Goal: Navigation & Orientation: Find specific page/section

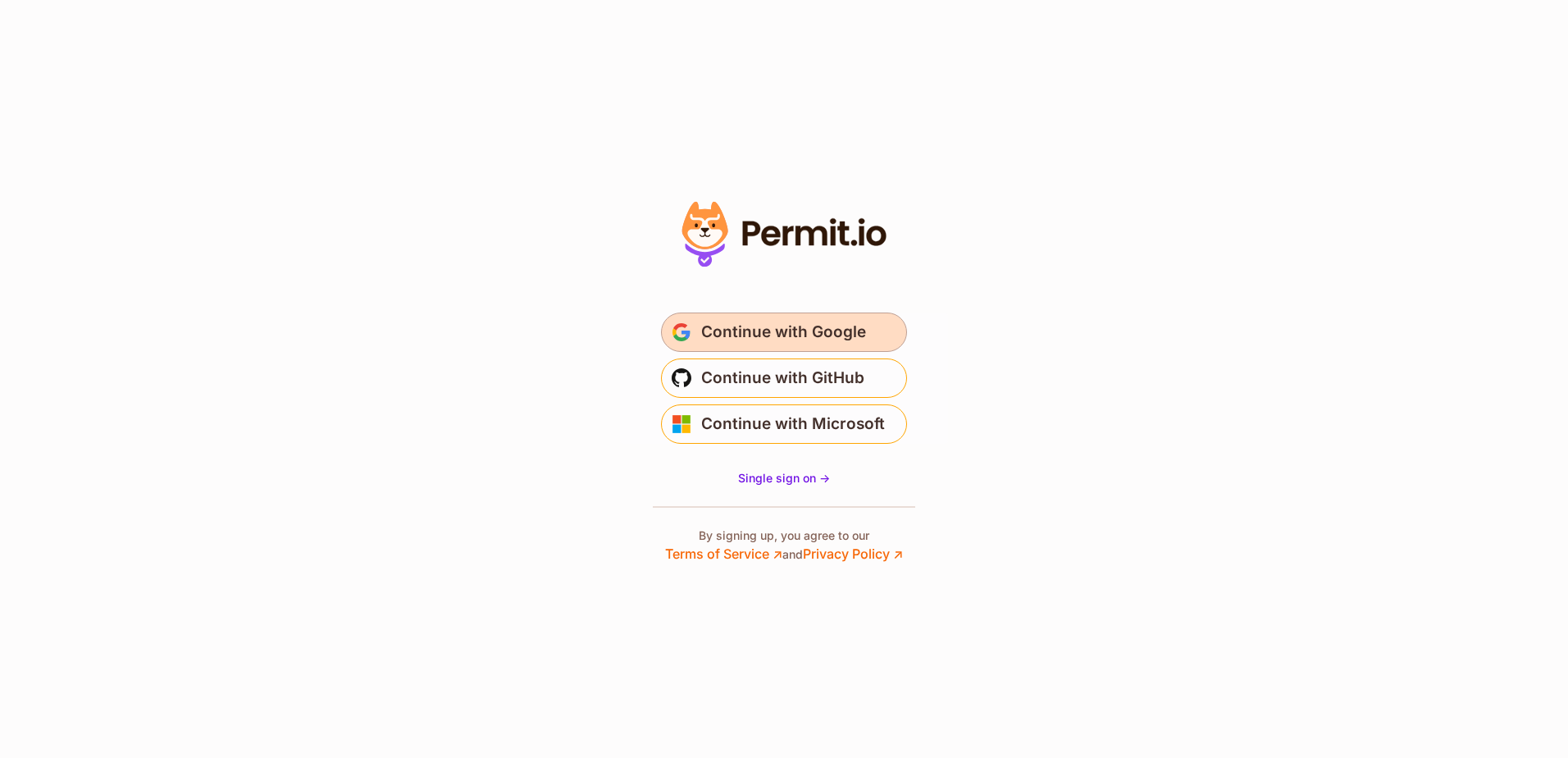
click at [785, 332] on span "Continue with Google" at bounding box center [784, 332] width 165 height 26
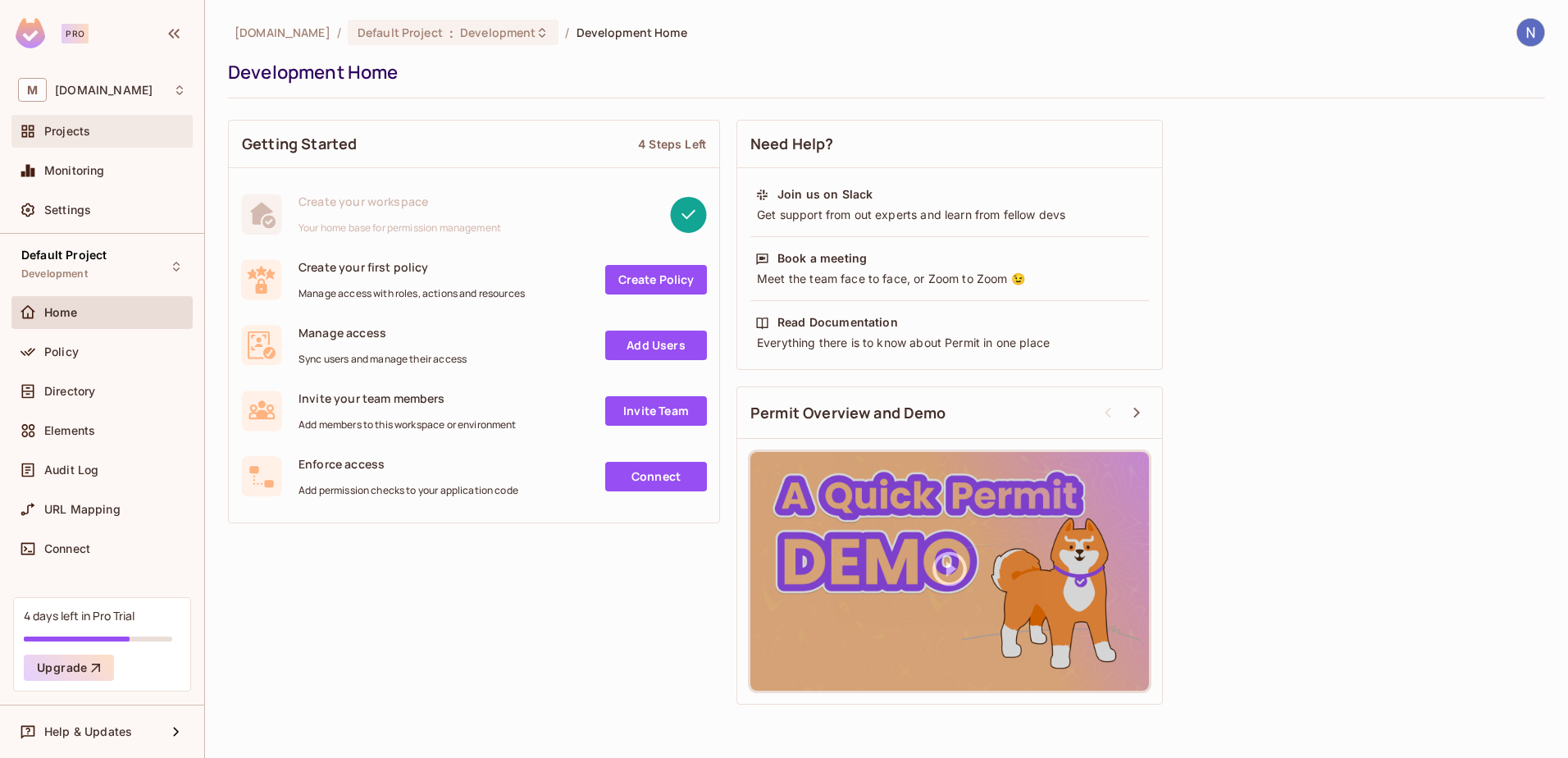
click at [107, 132] on div "Projects" at bounding box center [115, 132] width 142 height 13
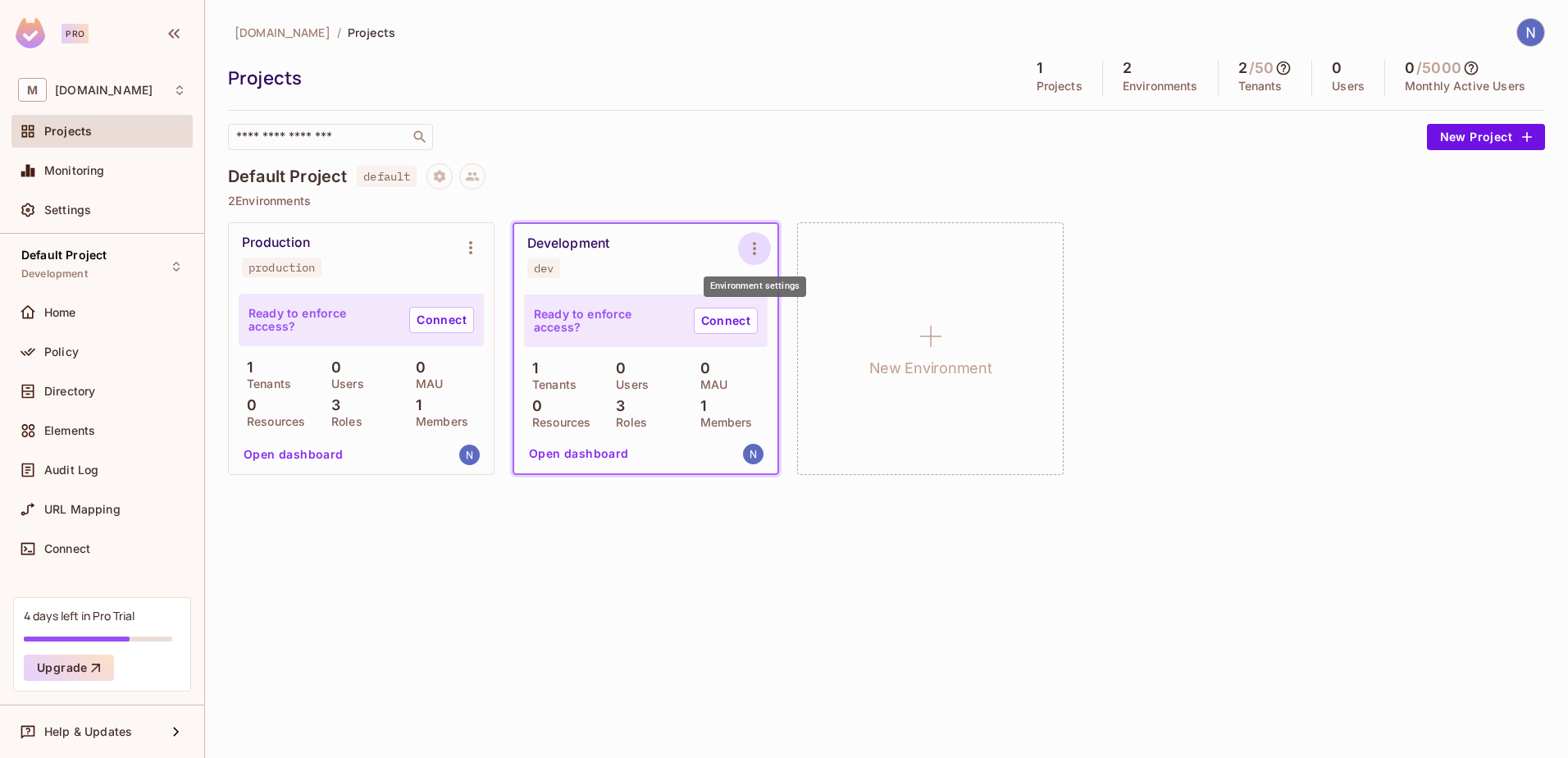
click at [750, 244] on icon "Environment settings" at bounding box center [754, 248] width 20 height 20
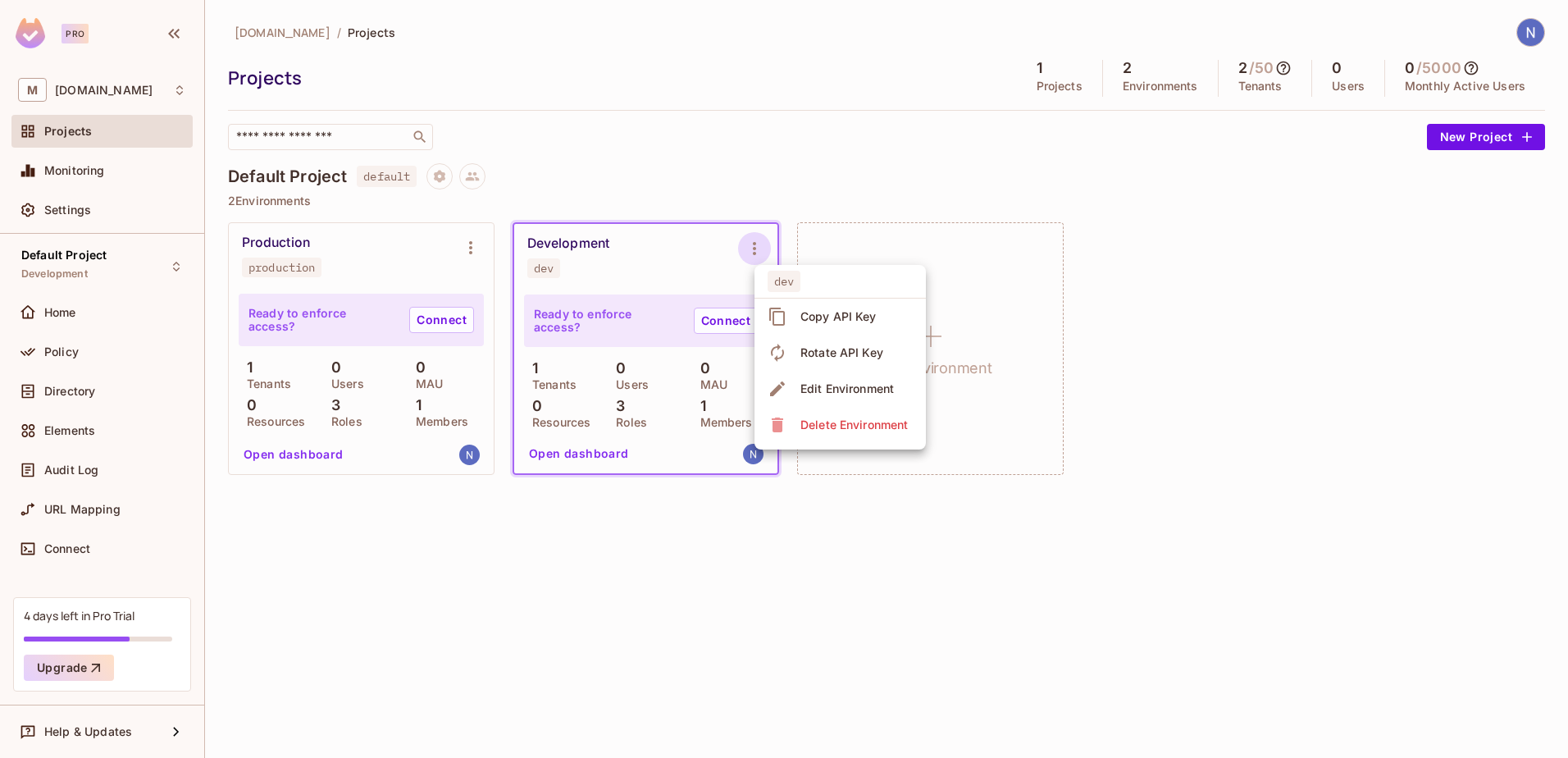
click at [668, 241] on div at bounding box center [784, 379] width 1568 height 758
click at [573, 457] on button "Open dashboard" at bounding box center [579, 453] width 114 height 26
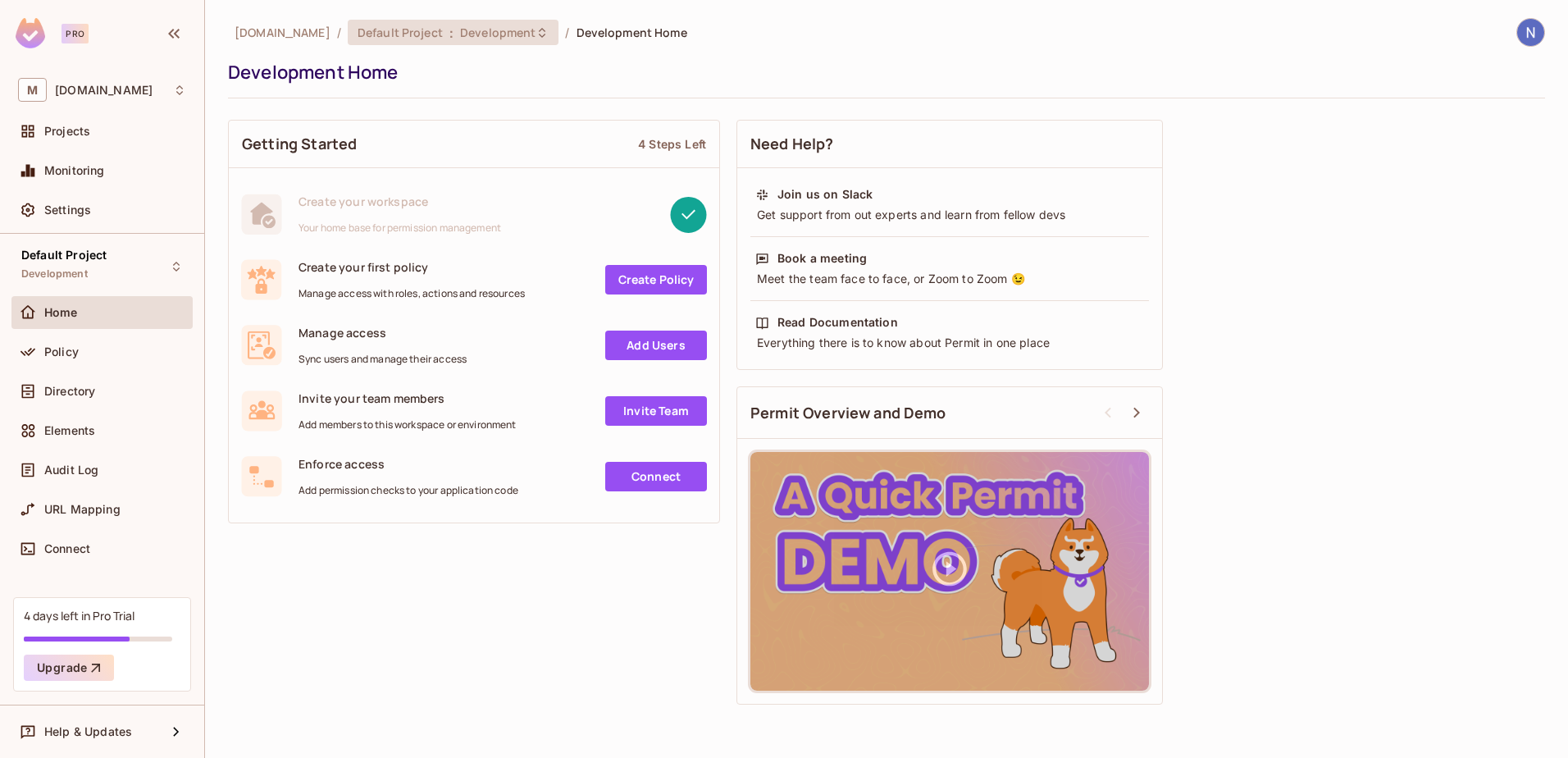
click at [460, 34] on span "Development" at bounding box center [498, 32] width 76 height 15
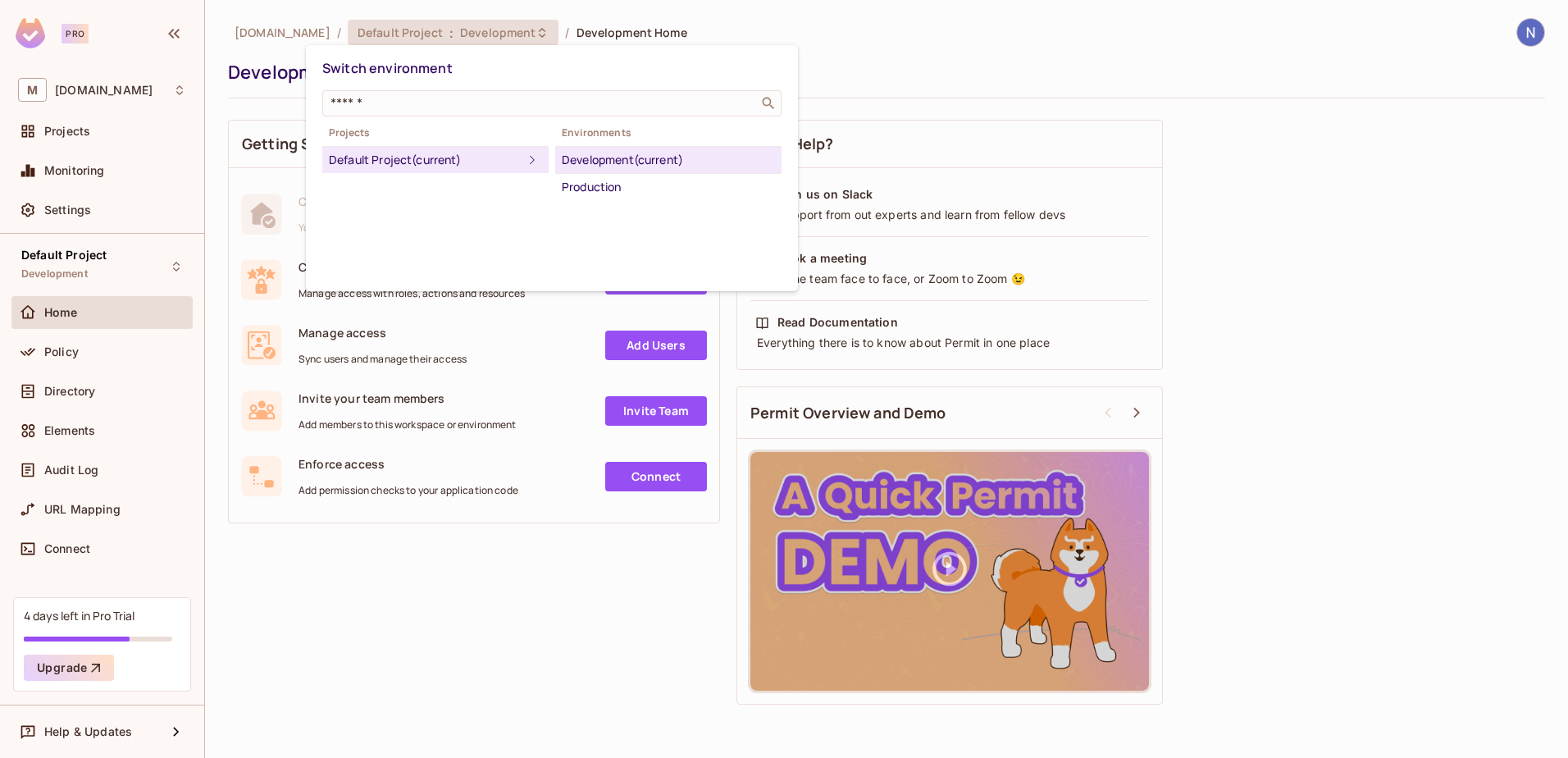
click at [875, 57] on div at bounding box center [784, 379] width 1568 height 758
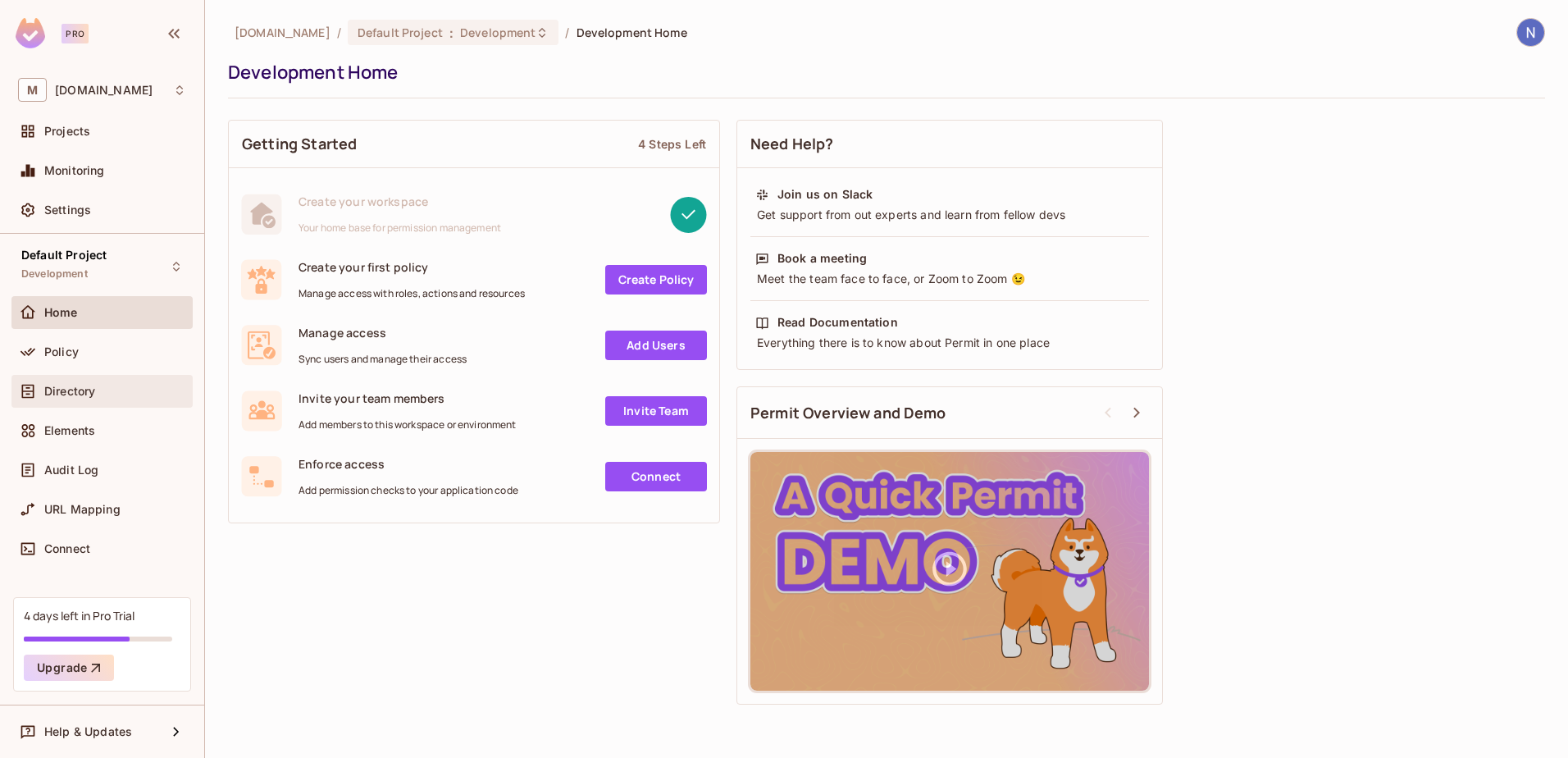
click at [68, 397] on span "Directory" at bounding box center [70, 391] width 51 height 13
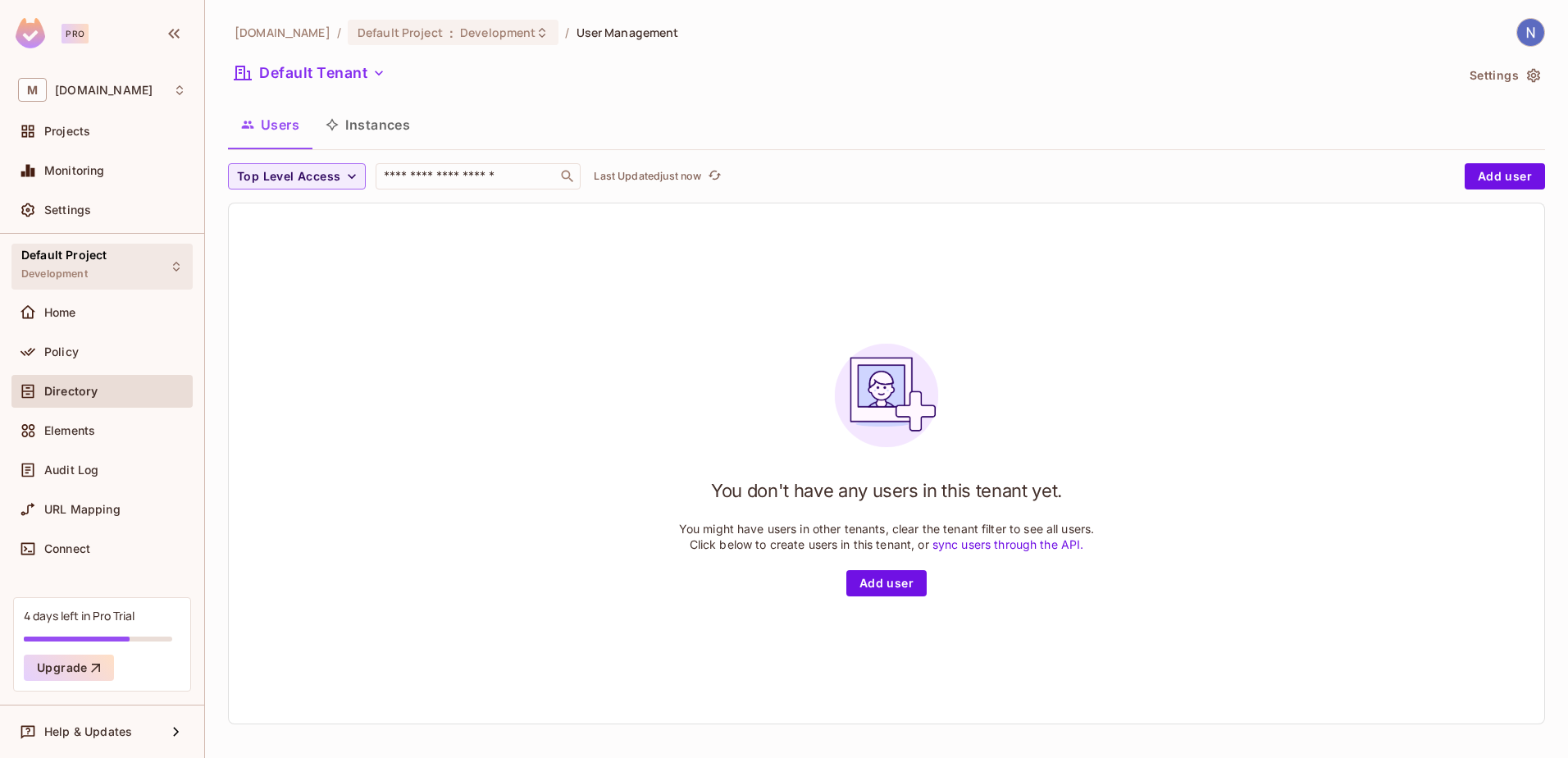
click at [72, 255] on span "Default Project" at bounding box center [64, 256] width 85 height 13
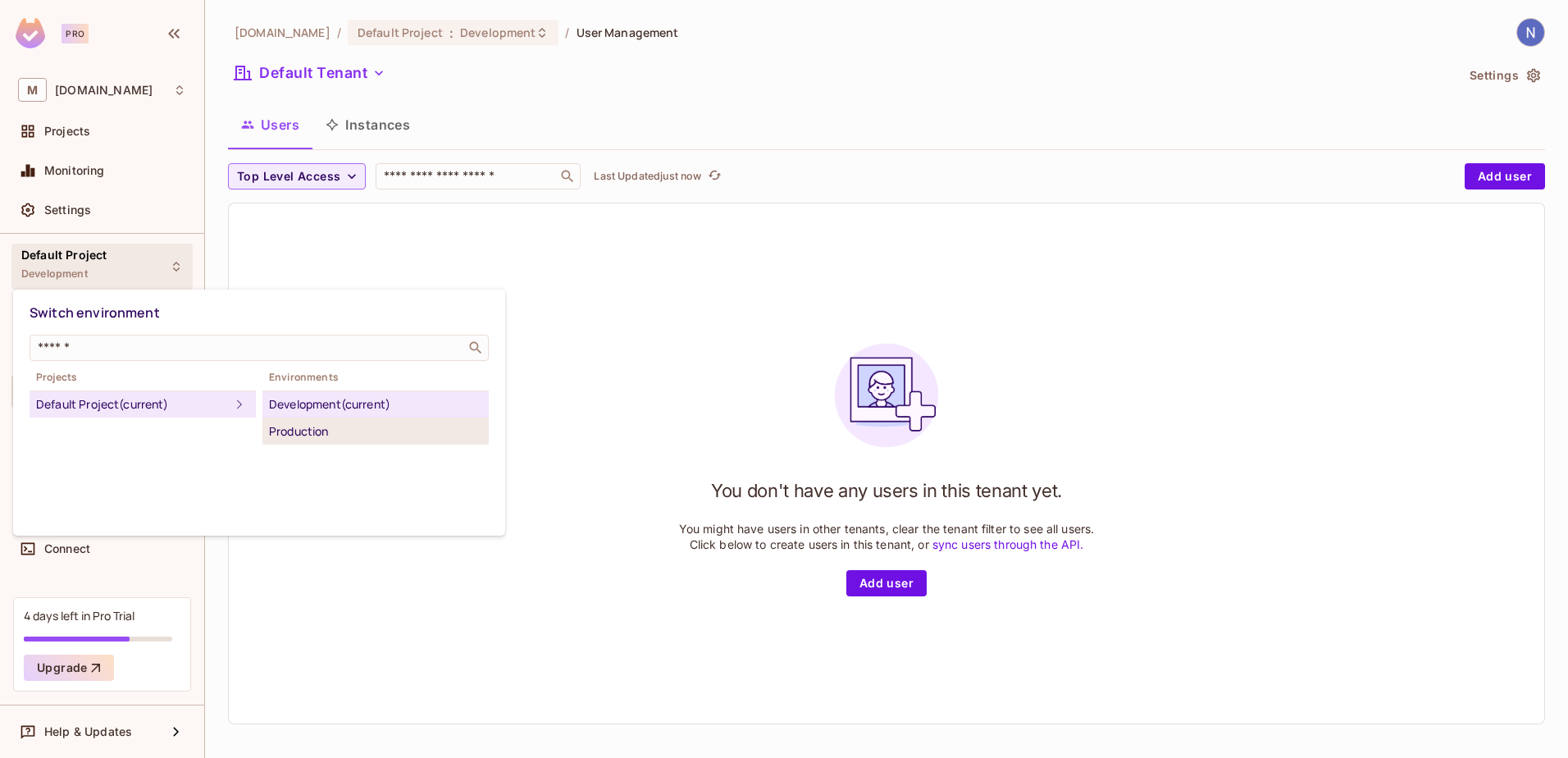
click at [308, 427] on div "Production" at bounding box center [375, 431] width 213 height 20
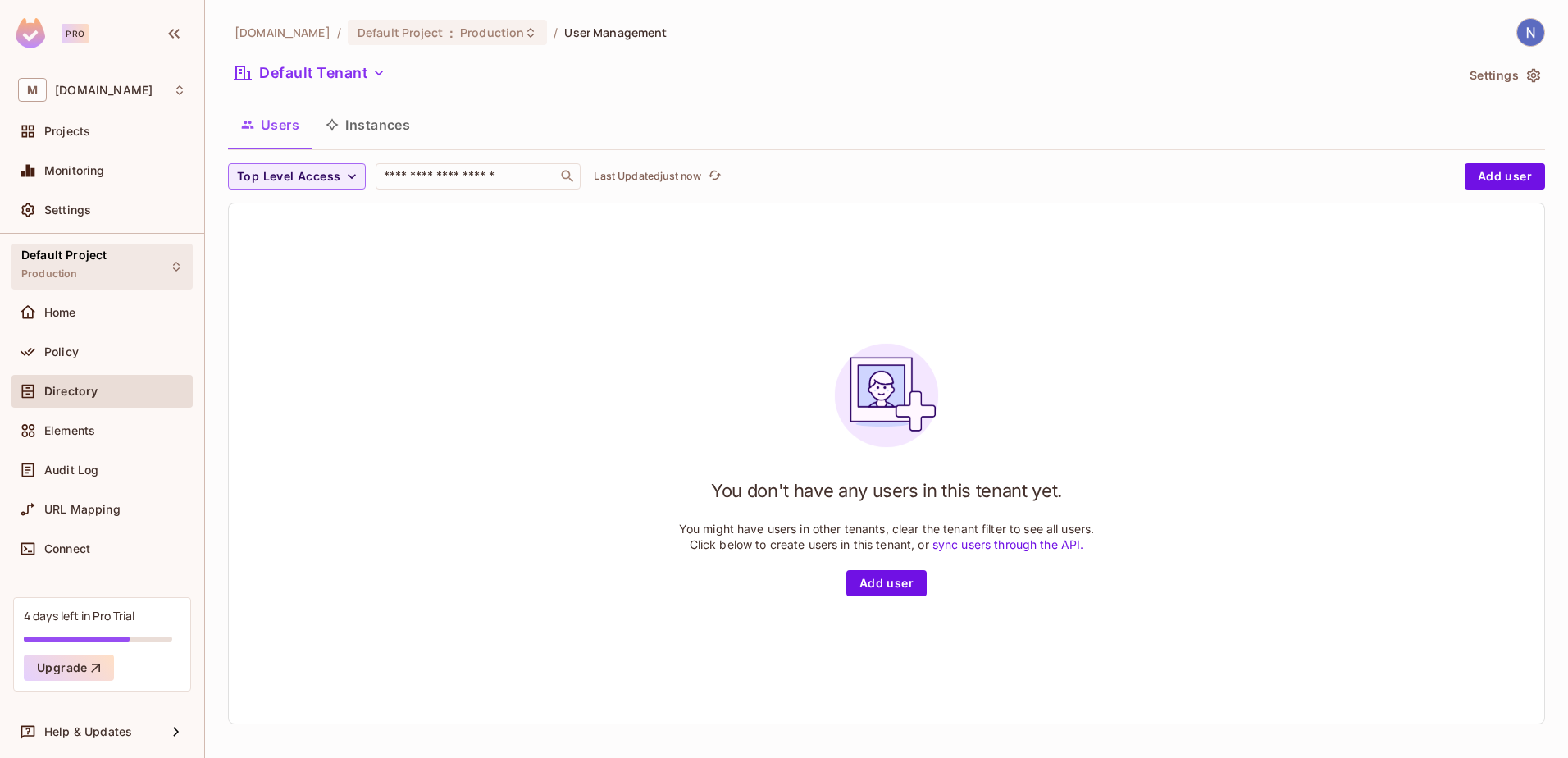
click at [111, 261] on div "Default Project Production" at bounding box center [101, 266] width 181 height 45
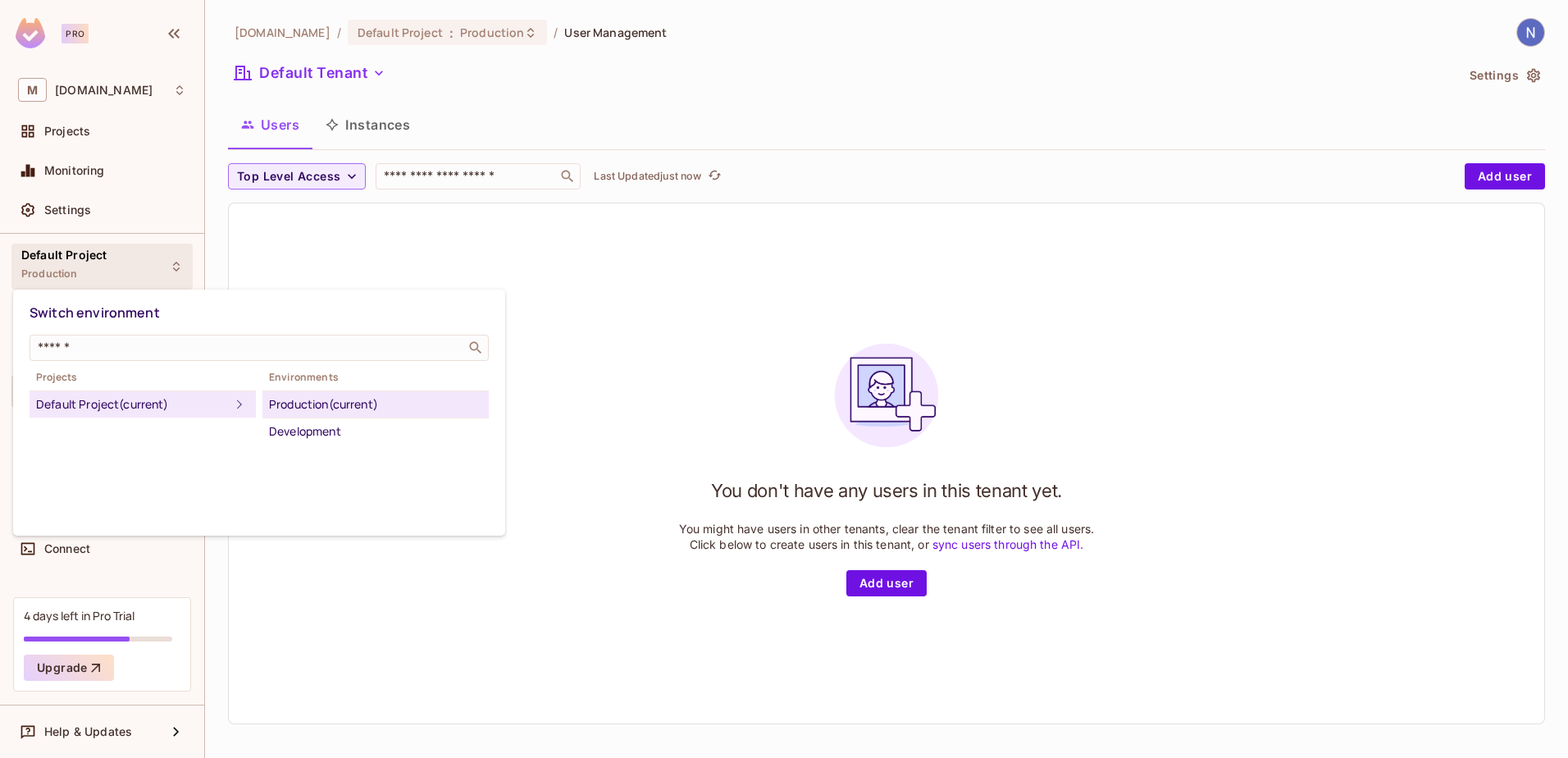
click at [322, 395] on div "Production (current)" at bounding box center [375, 404] width 213 height 20
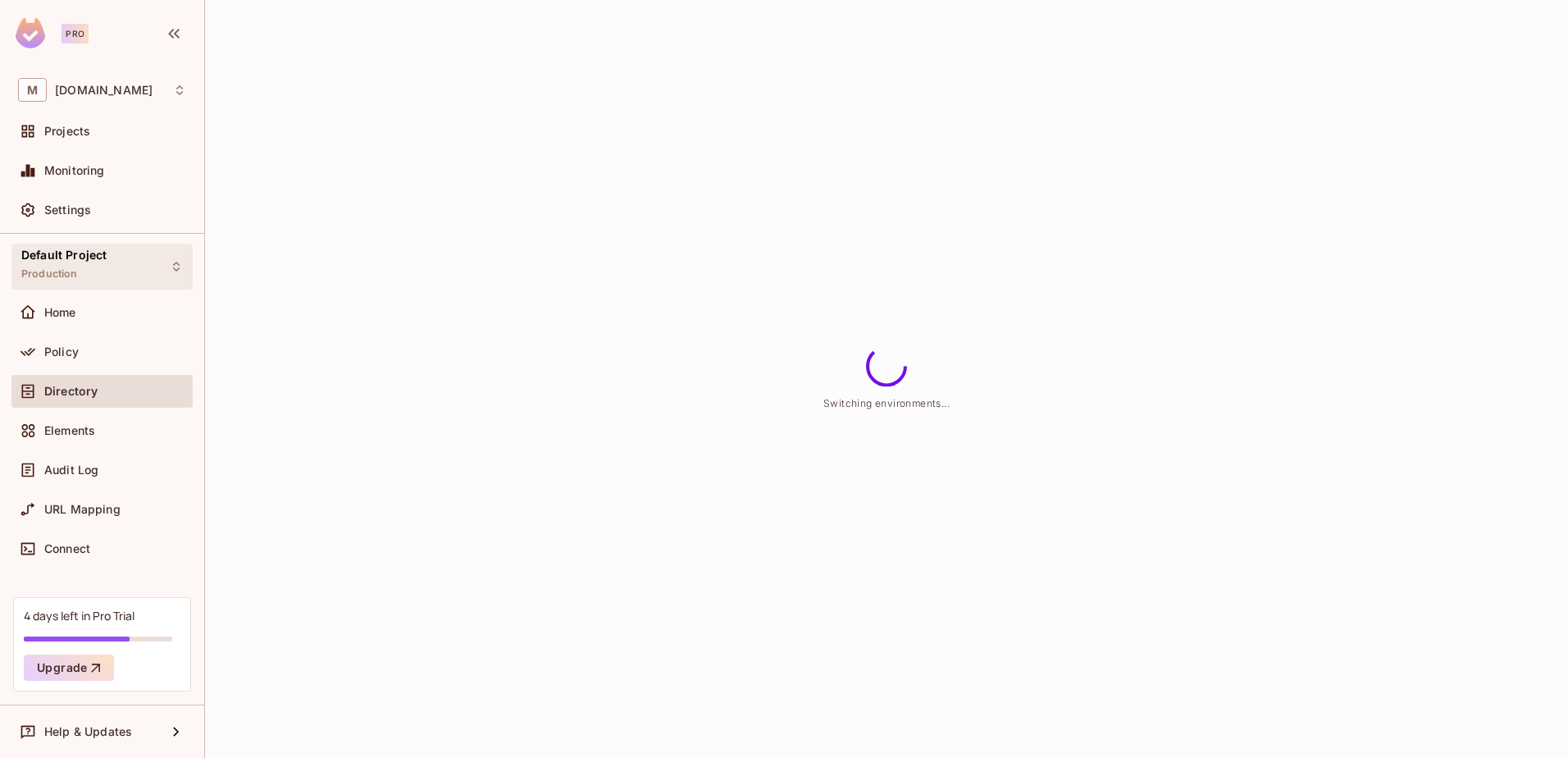
click at [87, 252] on span "Default Project" at bounding box center [64, 256] width 85 height 13
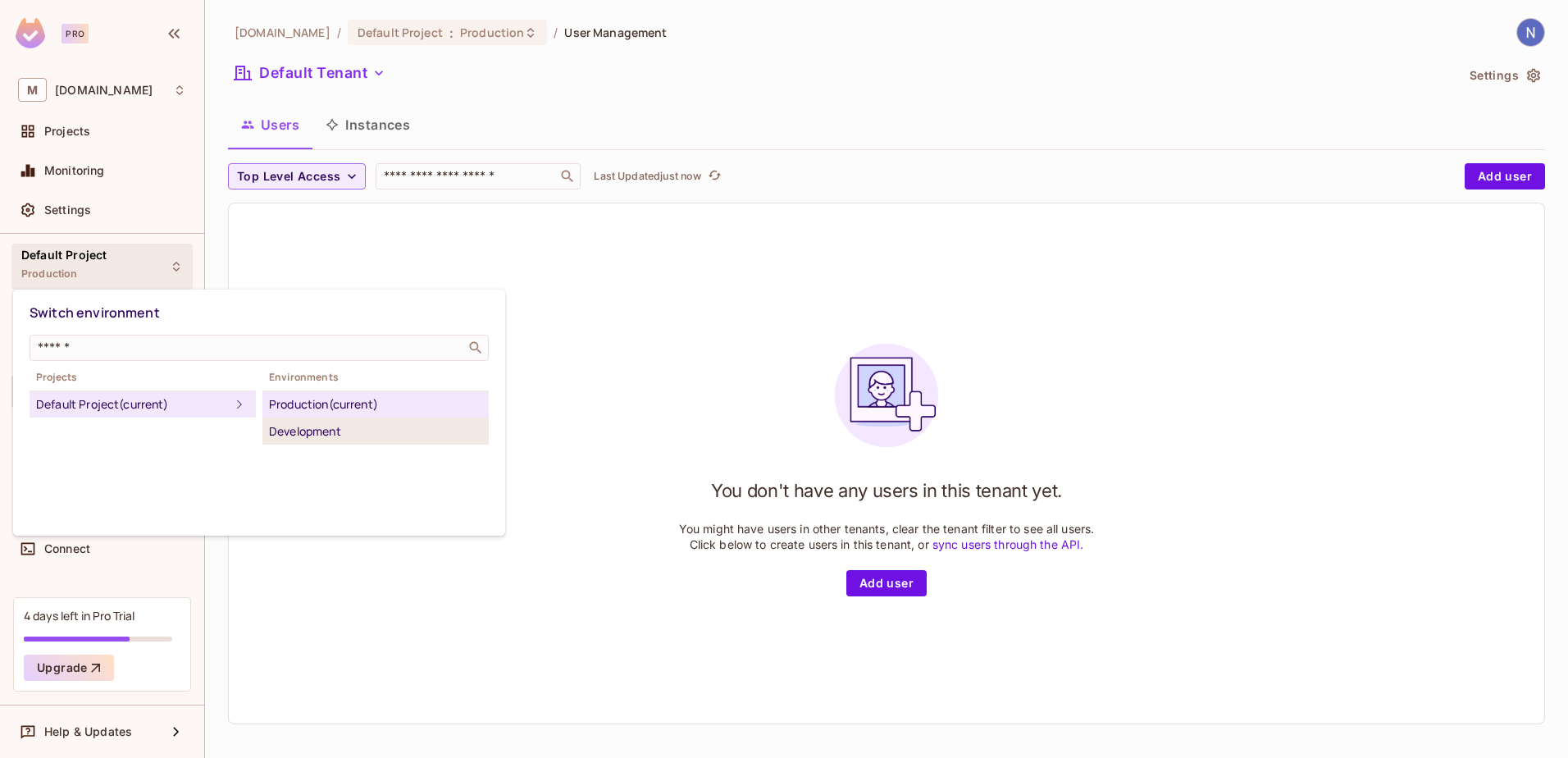
click at [316, 433] on div "Development" at bounding box center [375, 431] width 213 height 20
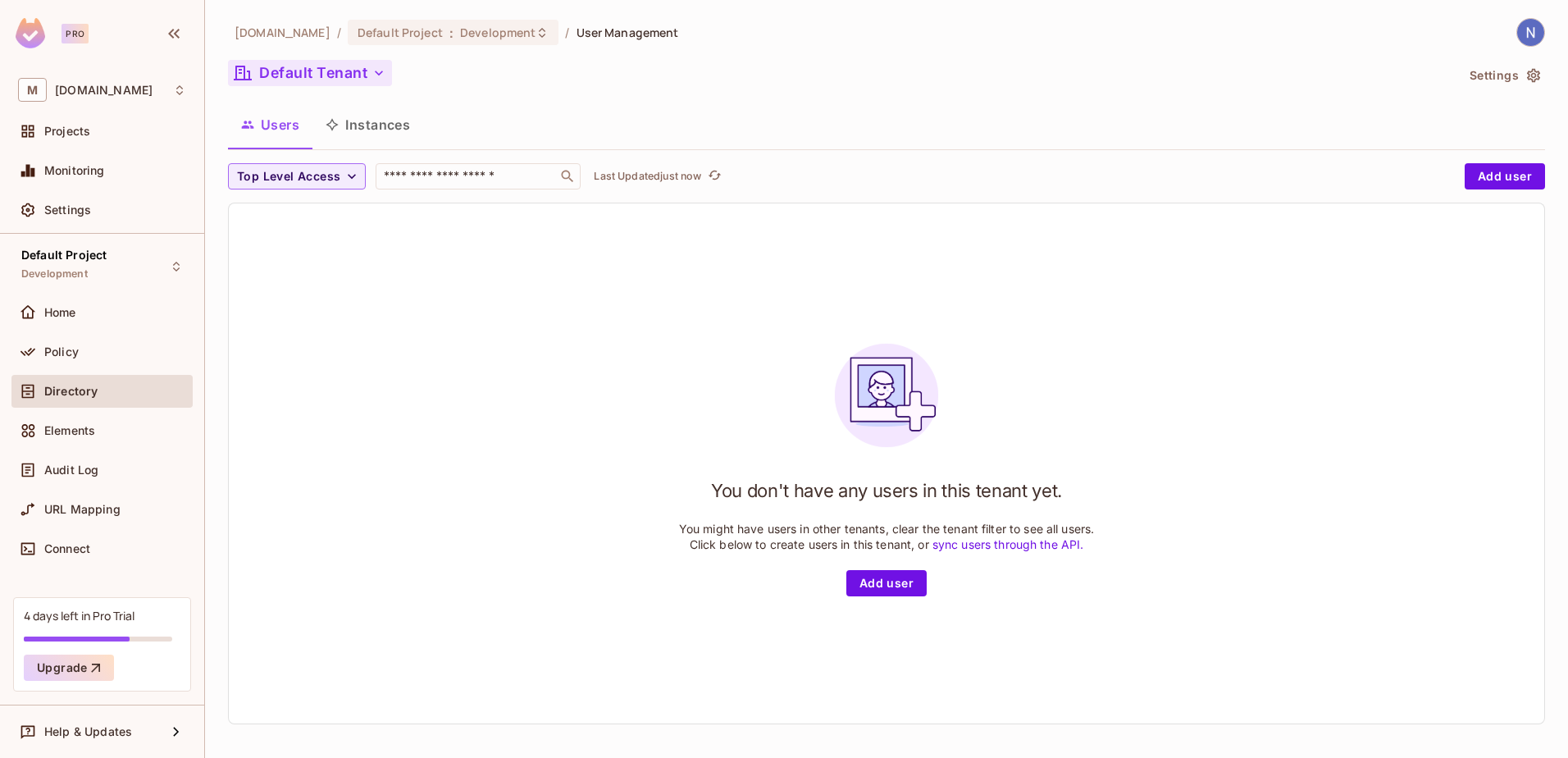
click at [371, 70] on icon "button" at bounding box center [379, 72] width 16 height 16
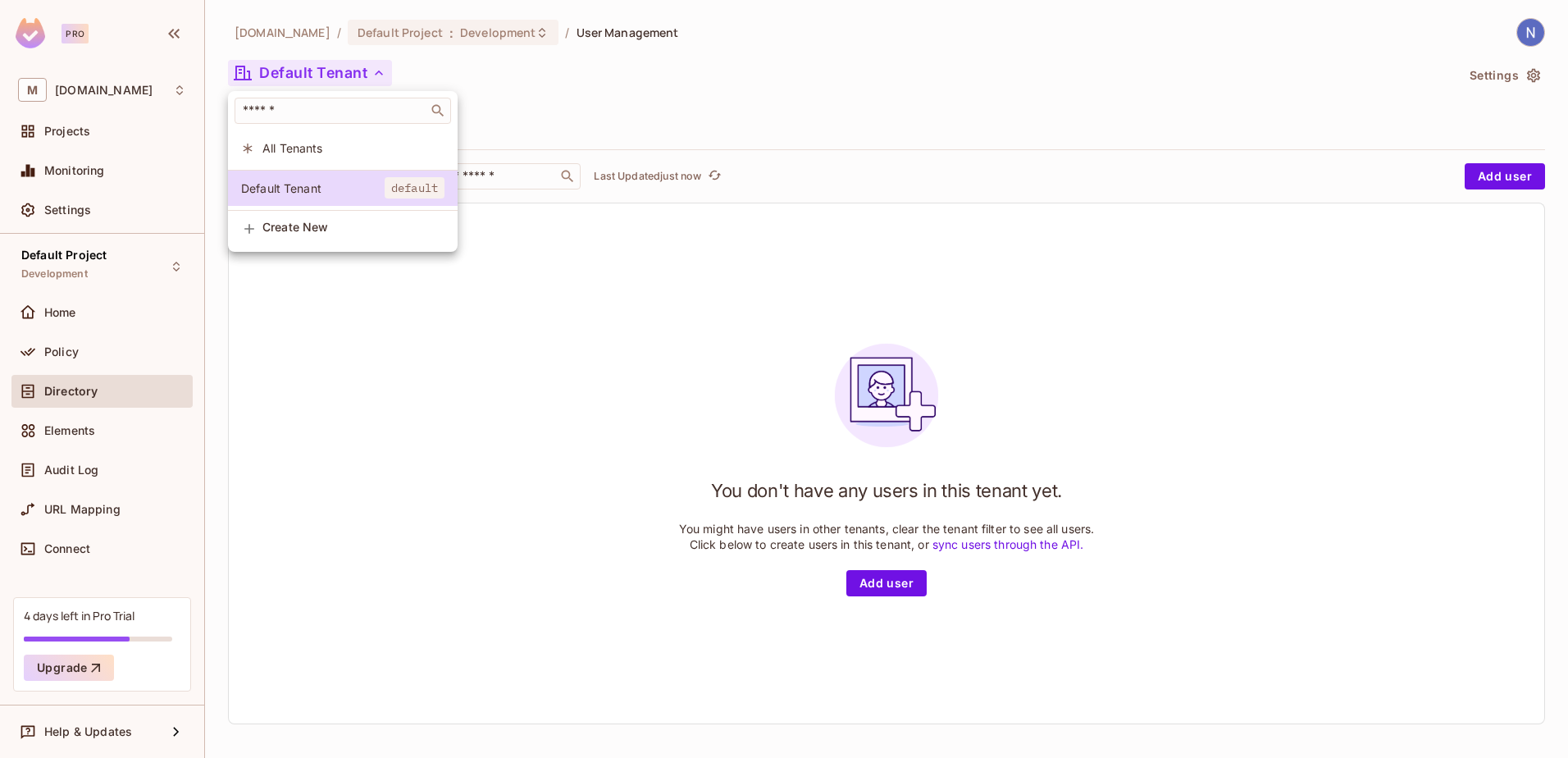
click at [590, 105] on div at bounding box center [784, 379] width 1568 height 758
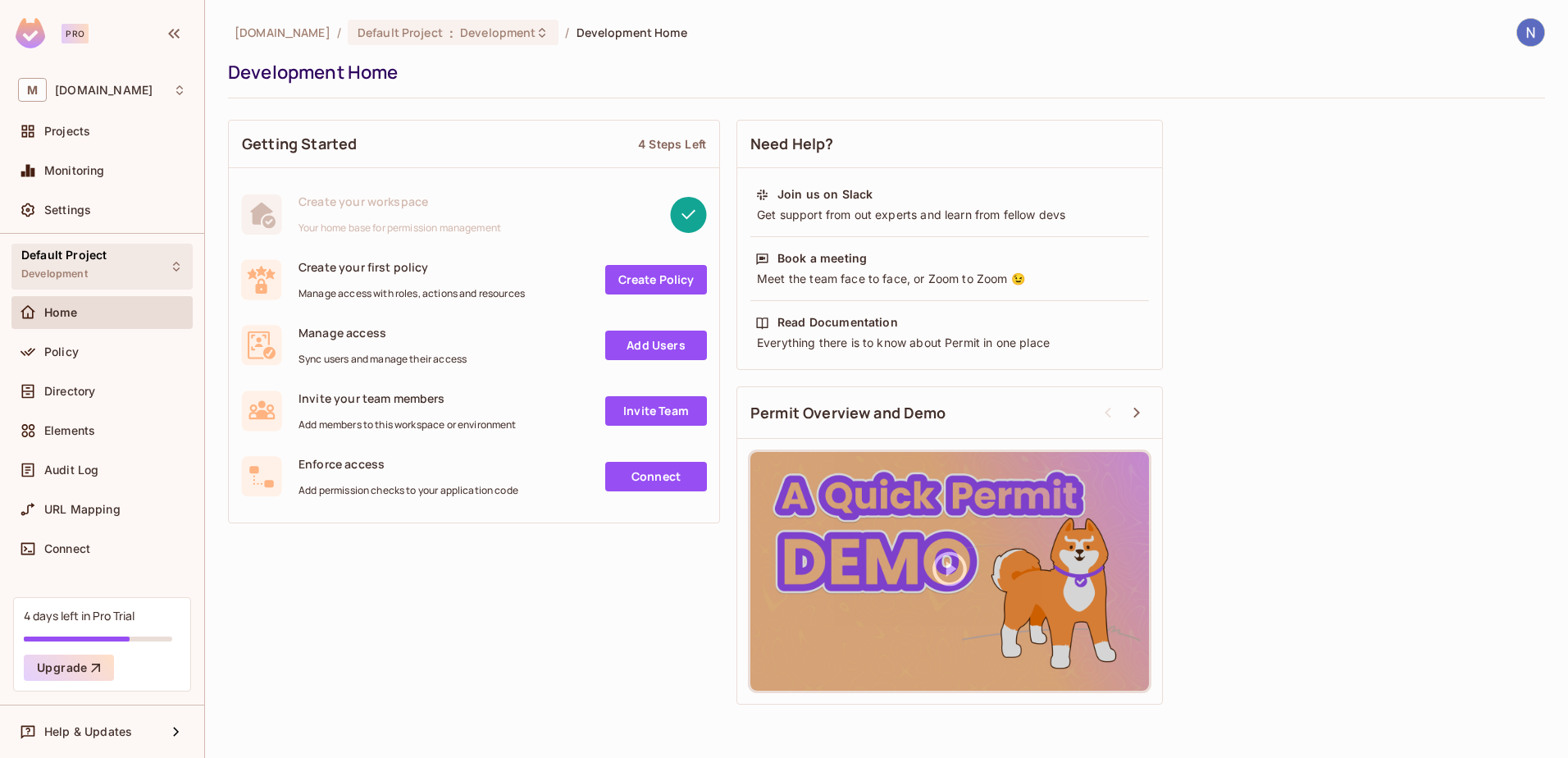
click at [154, 267] on div "Default Project Development" at bounding box center [101, 266] width 181 height 45
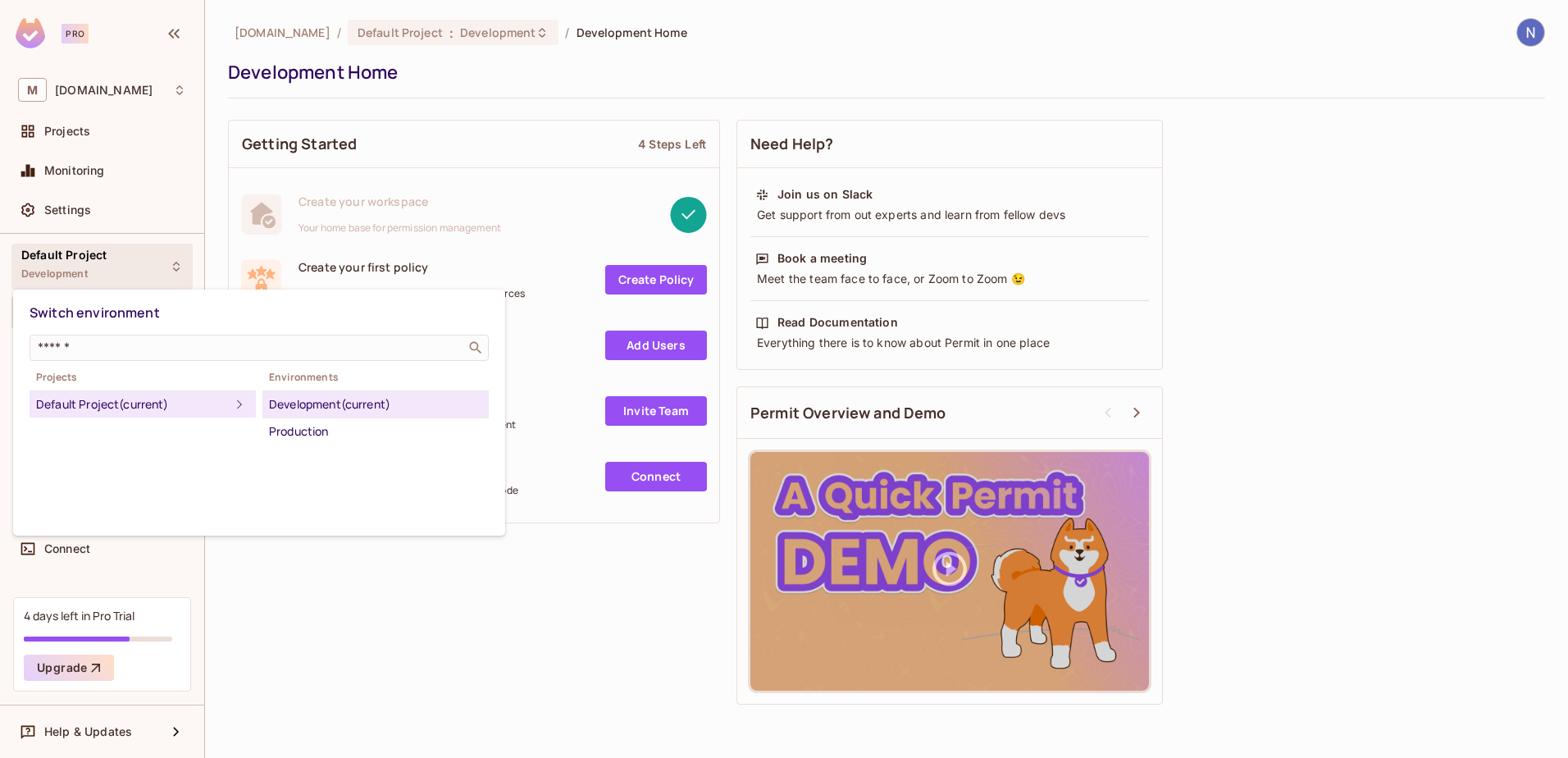
click at [365, 666] on div at bounding box center [784, 379] width 1568 height 758
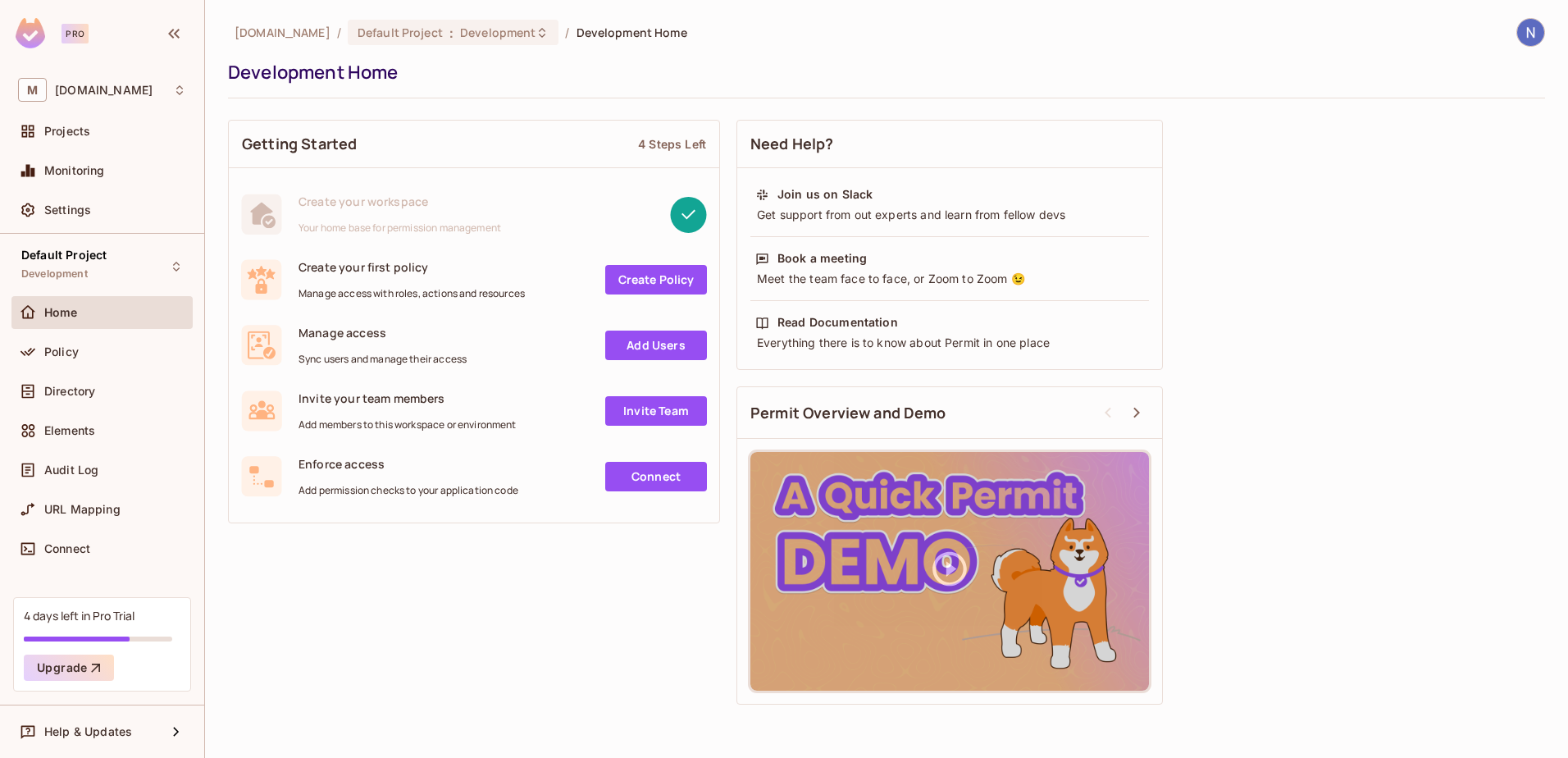
click at [390, 580] on div "Getting Started 4 Steps Left Create your workspace Your home base for permissio…" at bounding box center [887, 412] width 1317 height 601
click at [150, 247] on div "Default Project Development" at bounding box center [101, 266] width 181 height 45
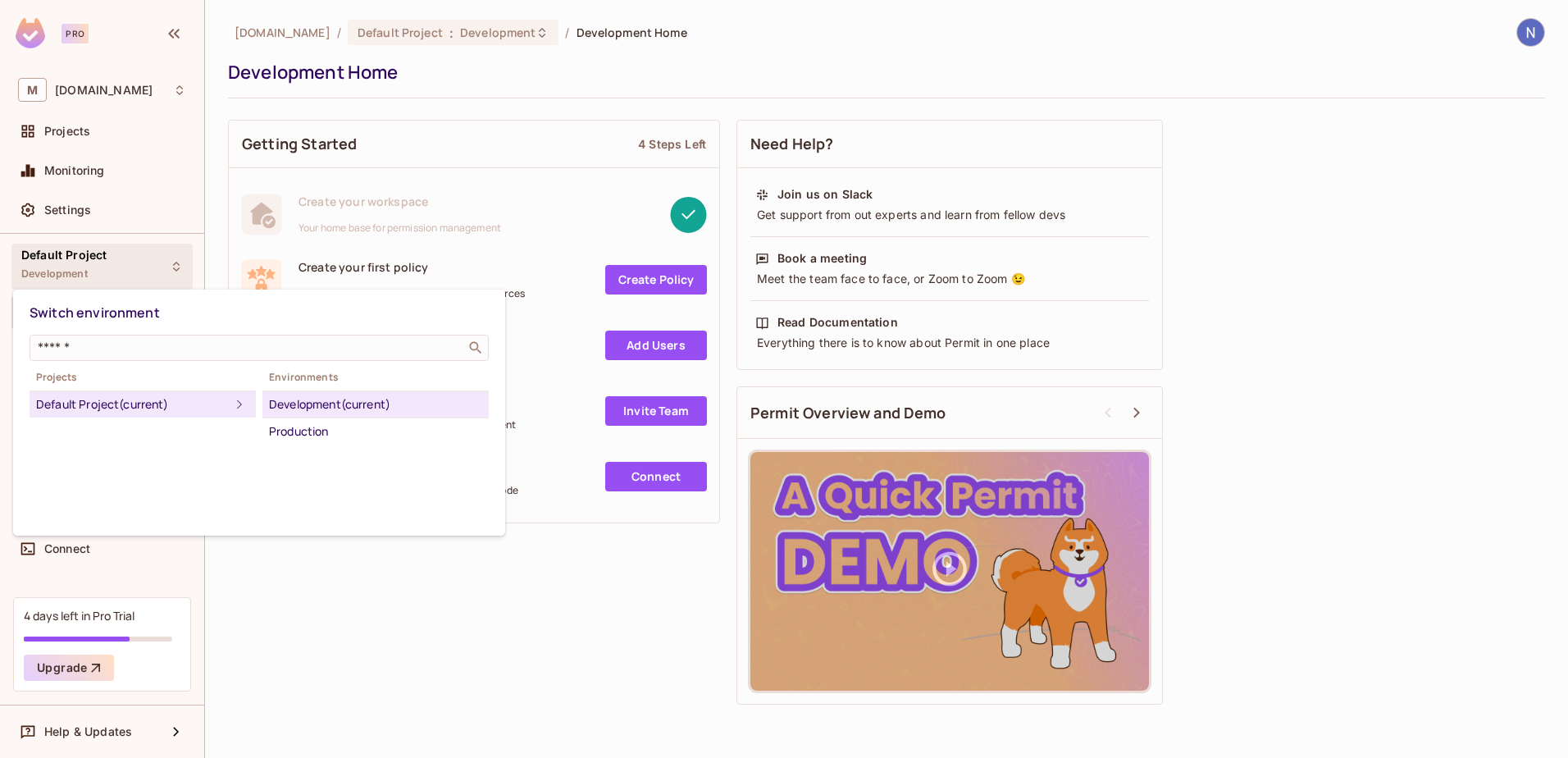
click at [427, 580] on div at bounding box center [784, 379] width 1568 height 758
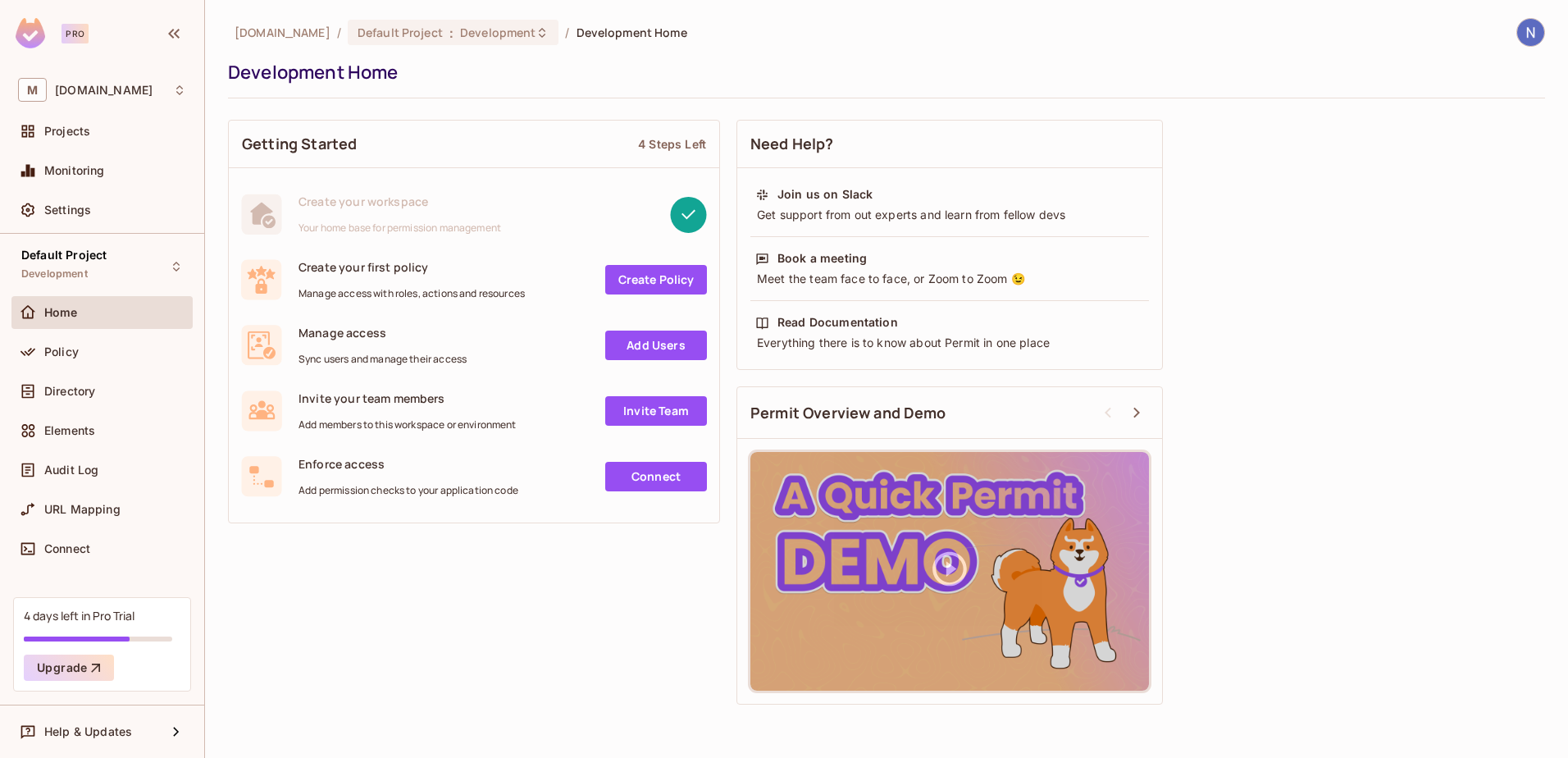
click at [1567, 28] on html "Pro M mmc.com Projects Monitoring Settings Default Project Development Home Pol…" at bounding box center [784, 379] width 1568 height 758
click at [1520, 31] on img at bounding box center [1530, 32] width 27 height 27
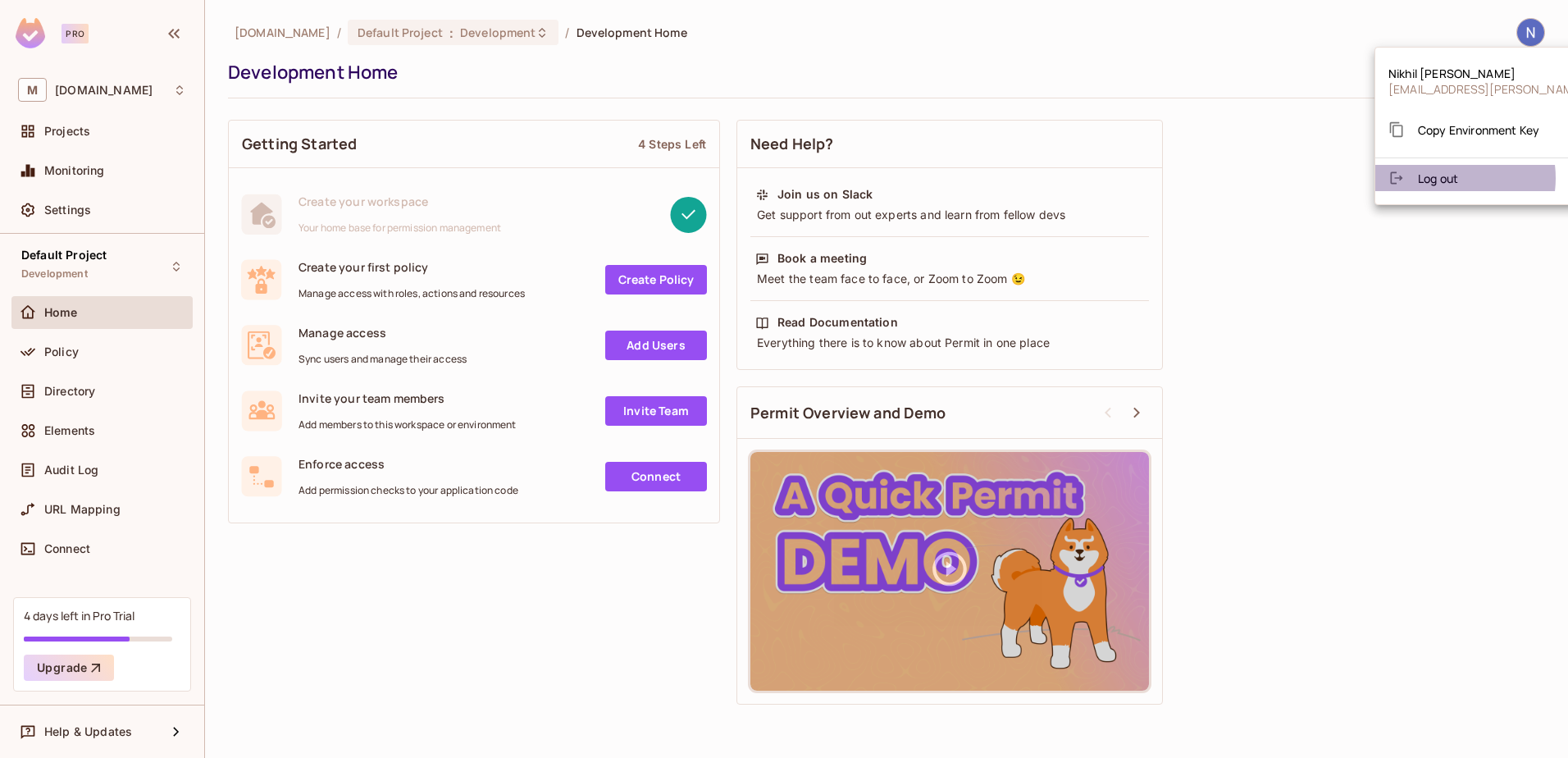
click at [1443, 178] on span "Log out" at bounding box center [1437, 178] width 40 height 15
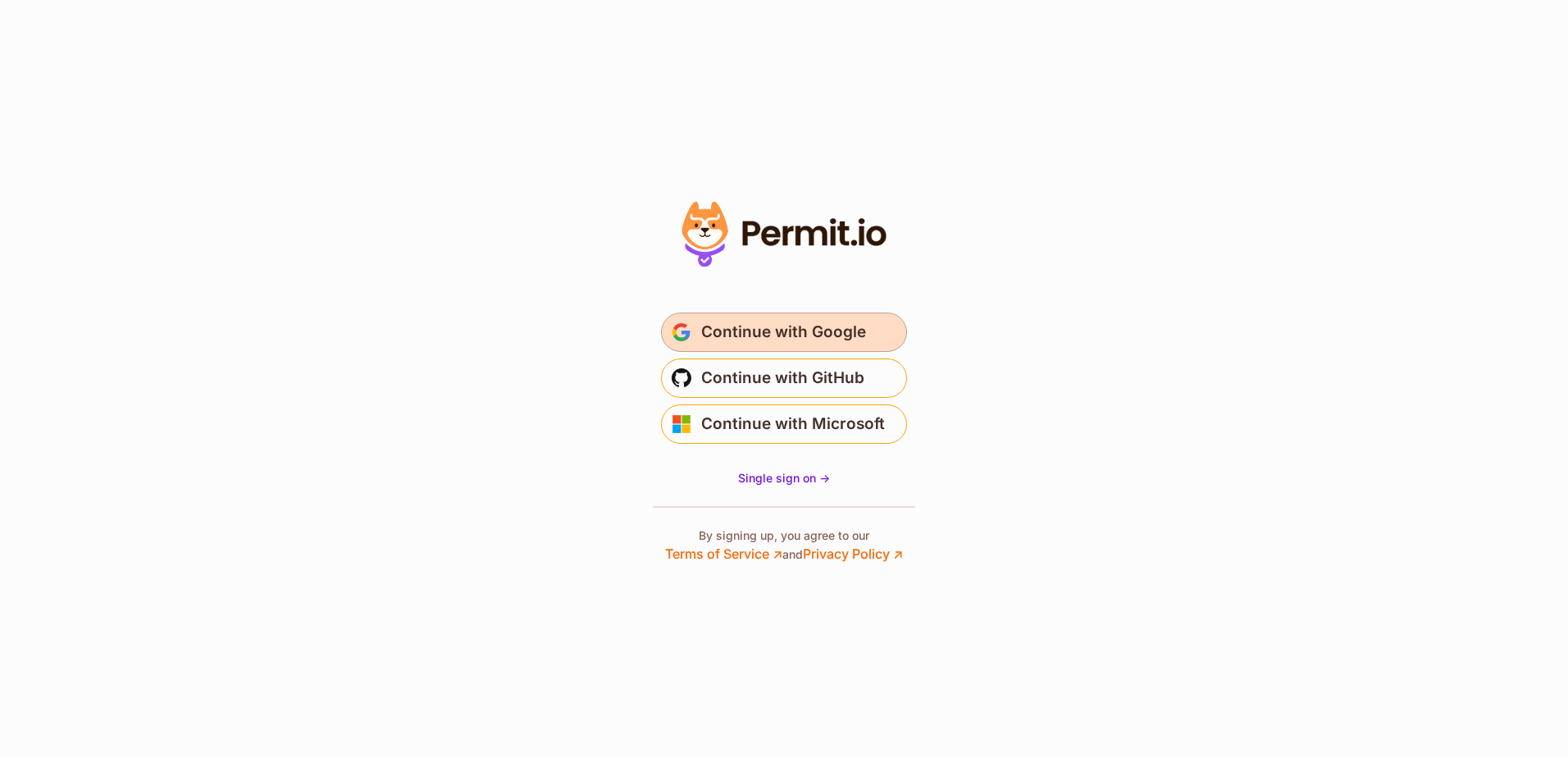
click at [751, 334] on span "Continue with Google" at bounding box center [784, 332] width 165 height 26
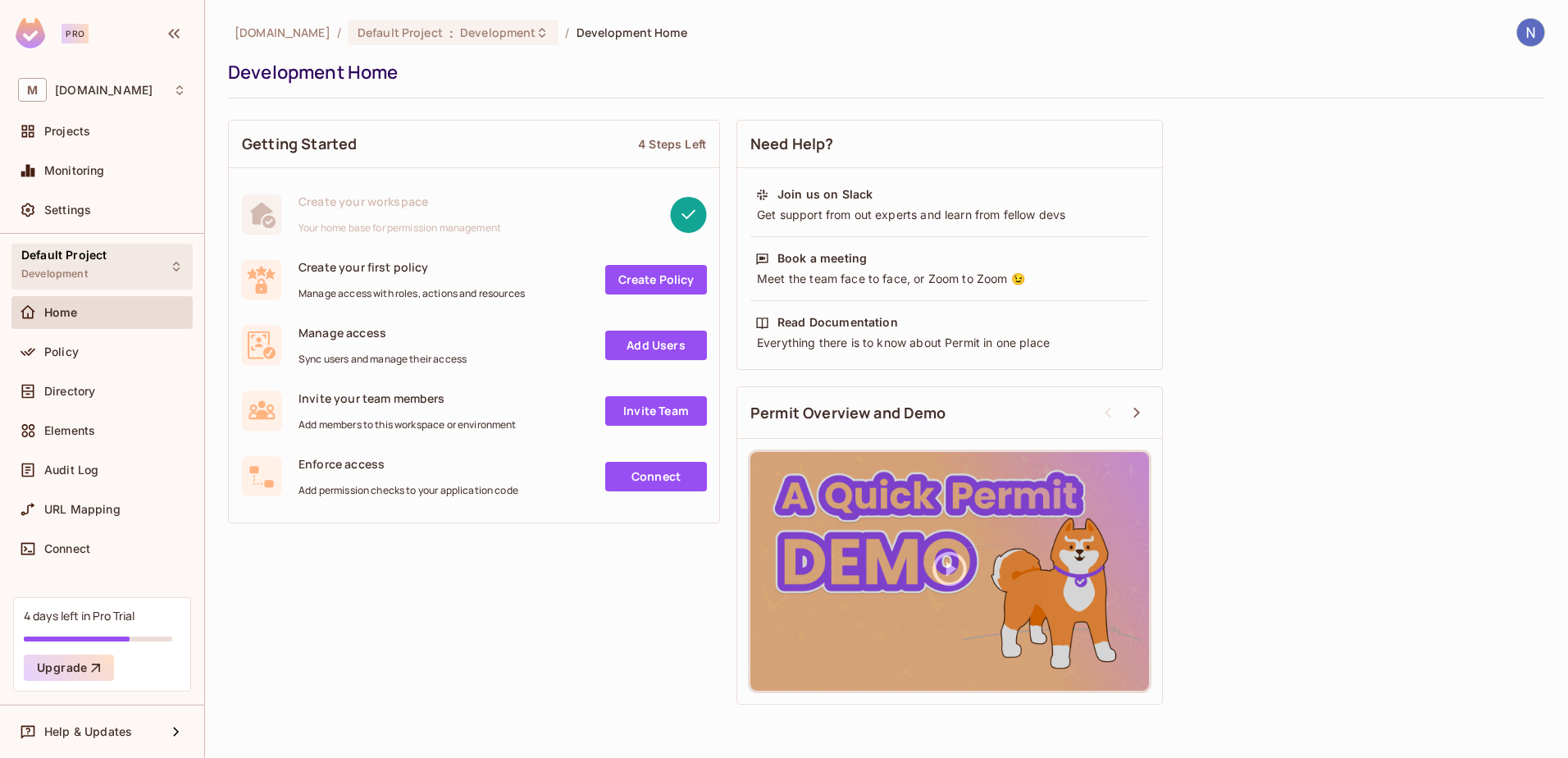
click at [132, 271] on div "Default Project Development" at bounding box center [101, 266] width 181 height 45
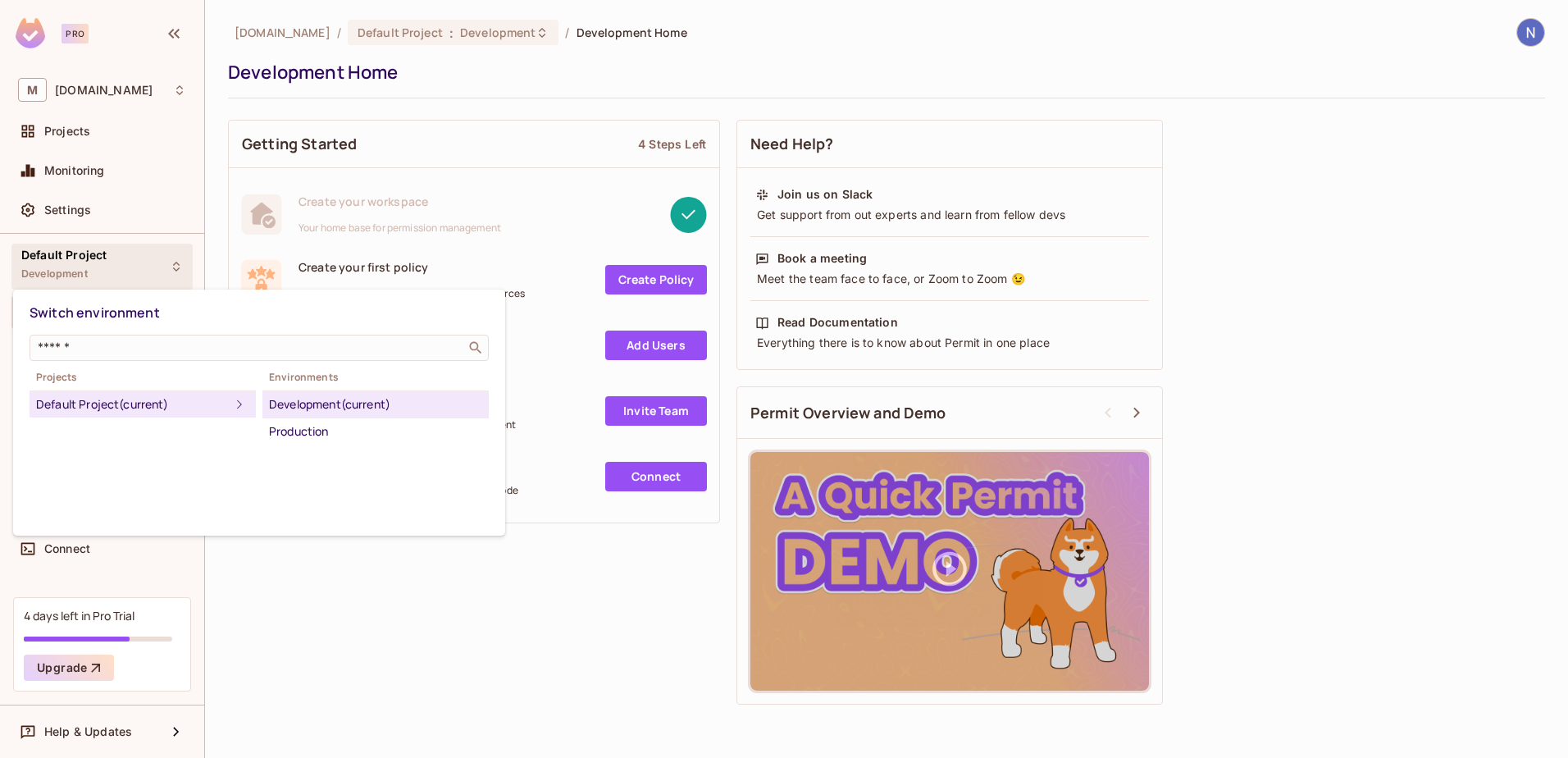
click at [506, 629] on div at bounding box center [784, 379] width 1568 height 758
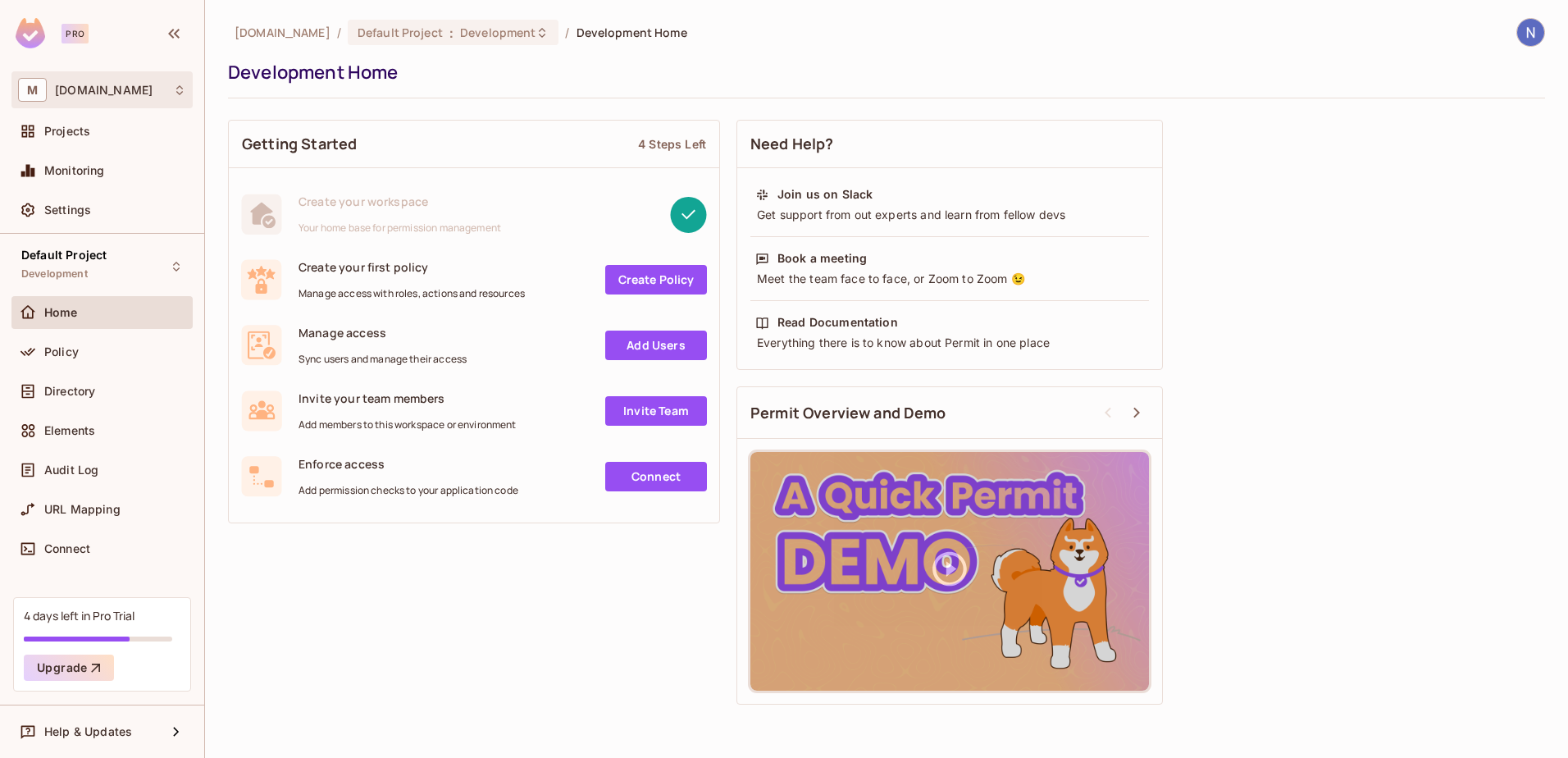
click at [167, 91] on div "M [DOMAIN_NAME]" at bounding box center [102, 89] width 168 height 24
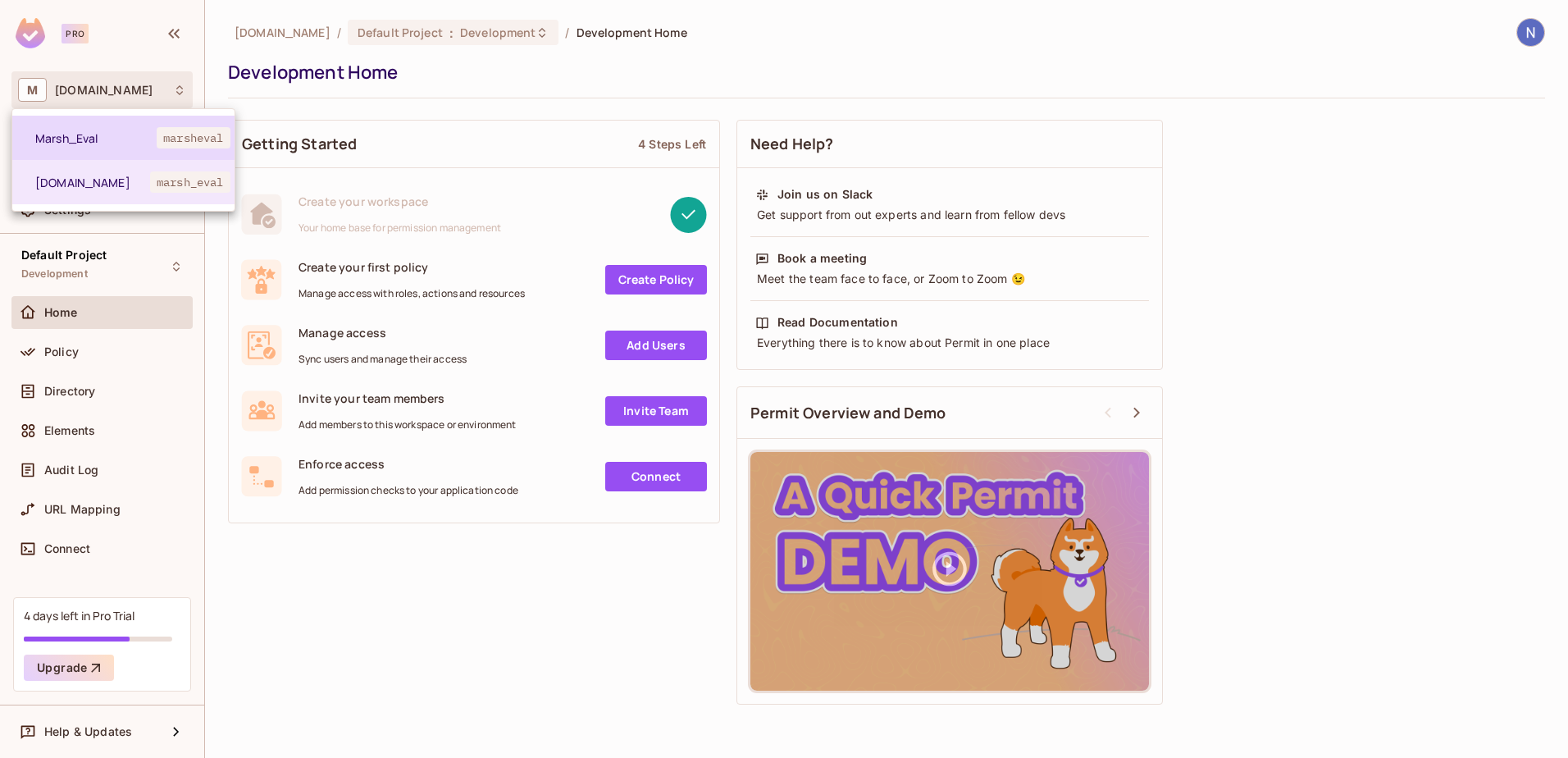
click at [115, 141] on span "Marsh_Eval" at bounding box center [96, 138] width 121 height 15
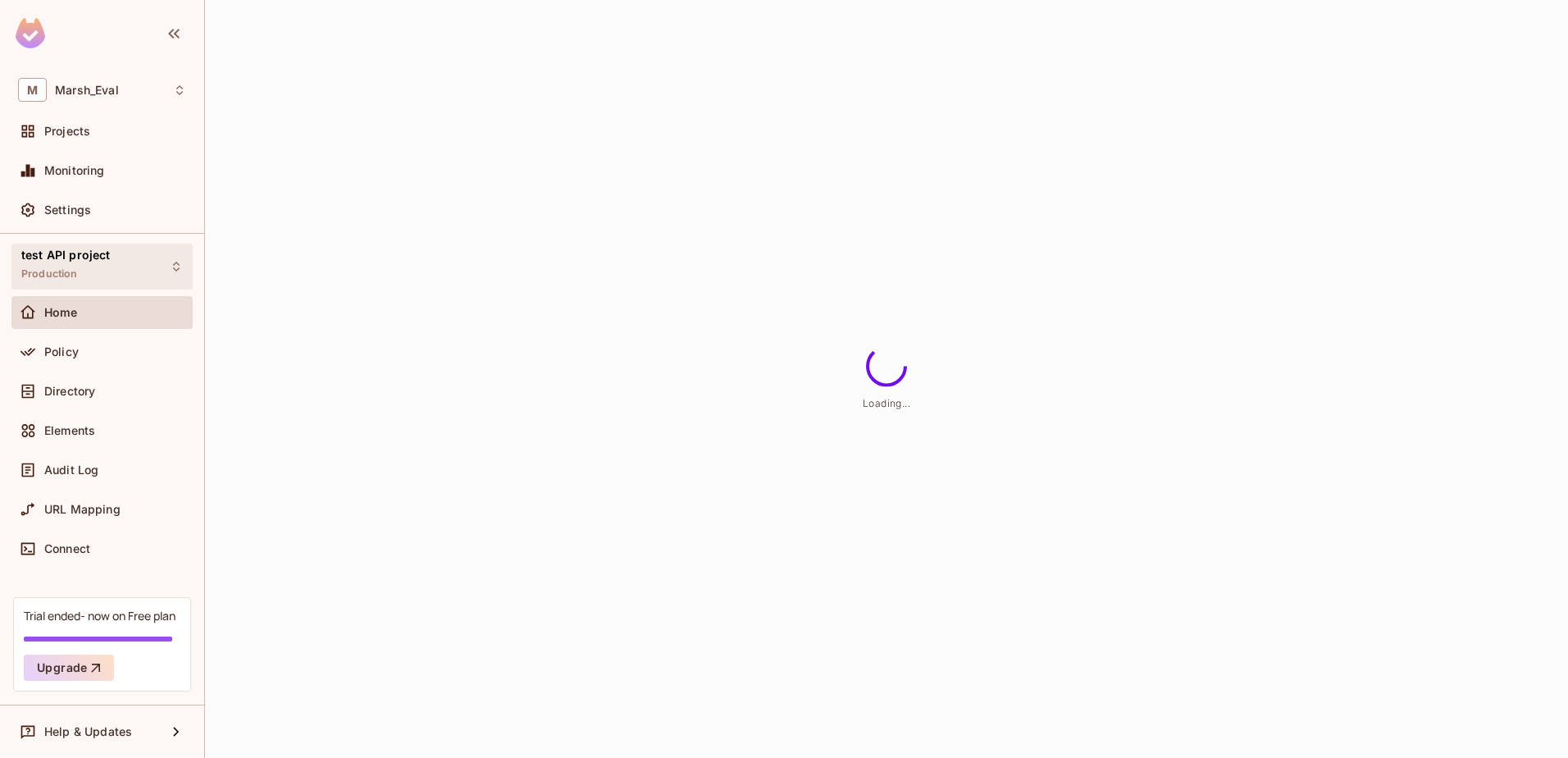
click at [126, 258] on div "test API project Production" at bounding box center [101, 266] width 181 height 45
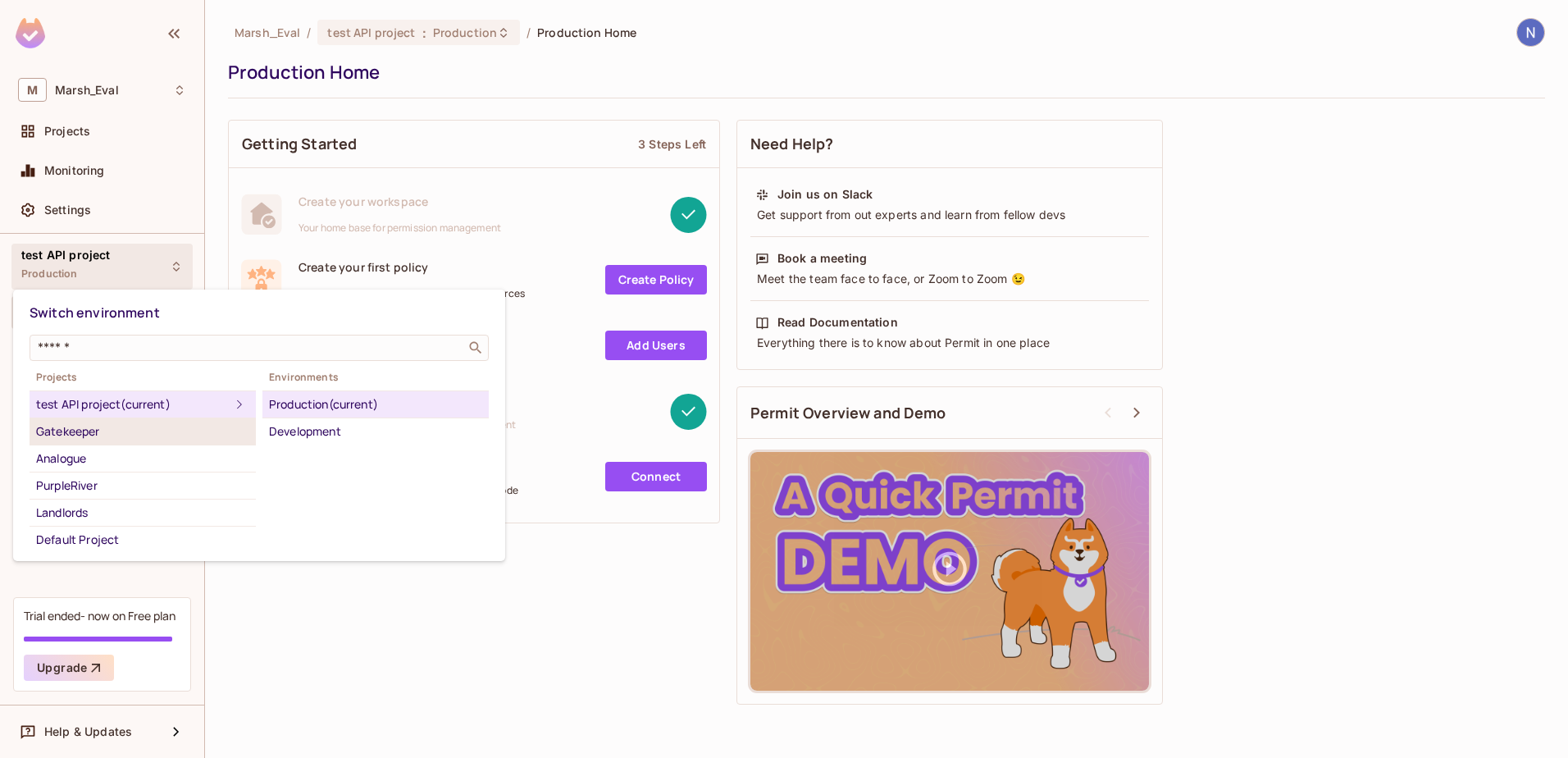
click at [95, 436] on div "Gatekeeper" at bounding box center [142, 431] width 213 height 20
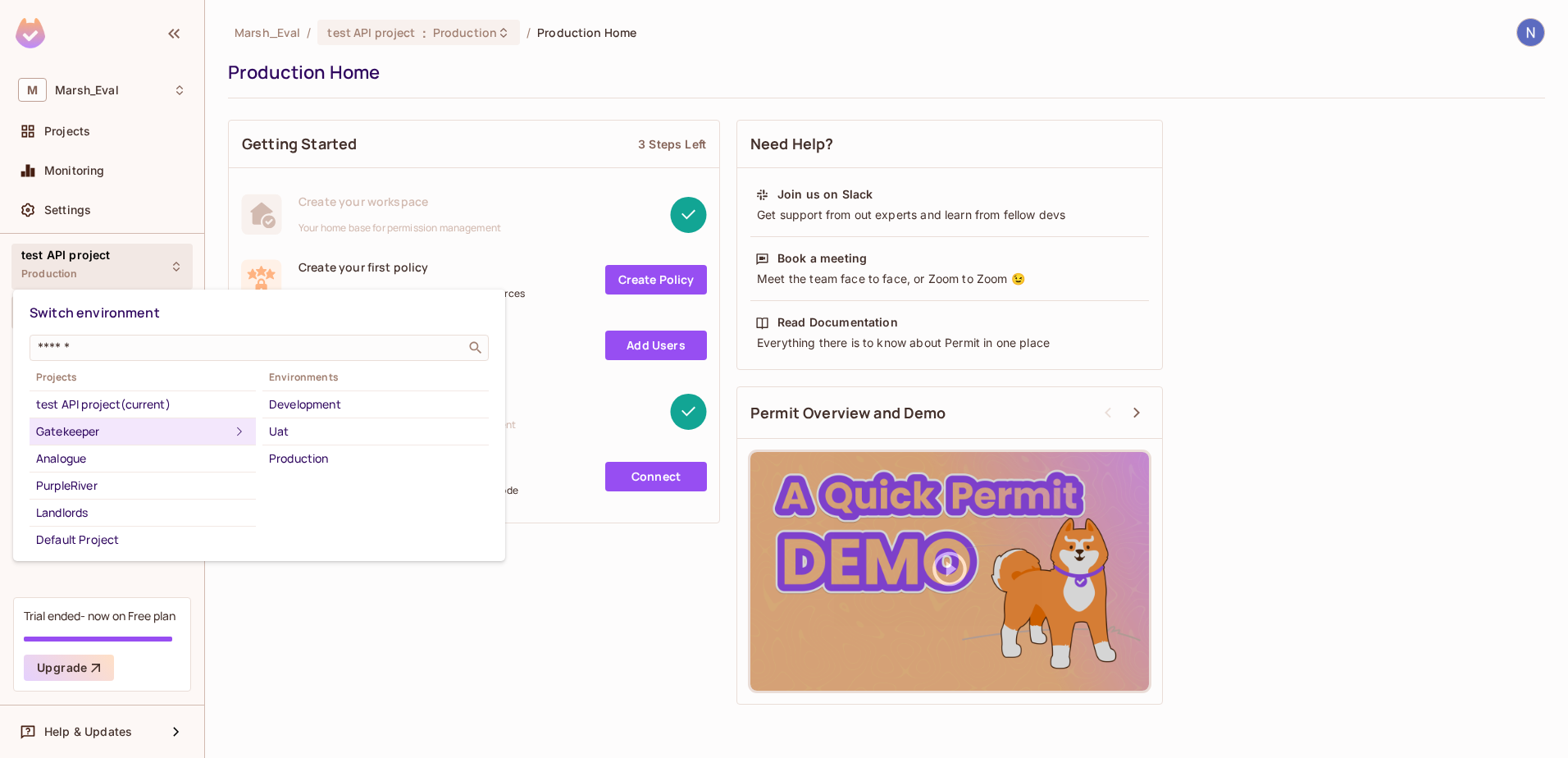
click at [230, 433] on icon at bounding box center [239, 431] width 20 height 20
click at [608, 624] on div at bounding box center [784, 379] width 1568 height 758
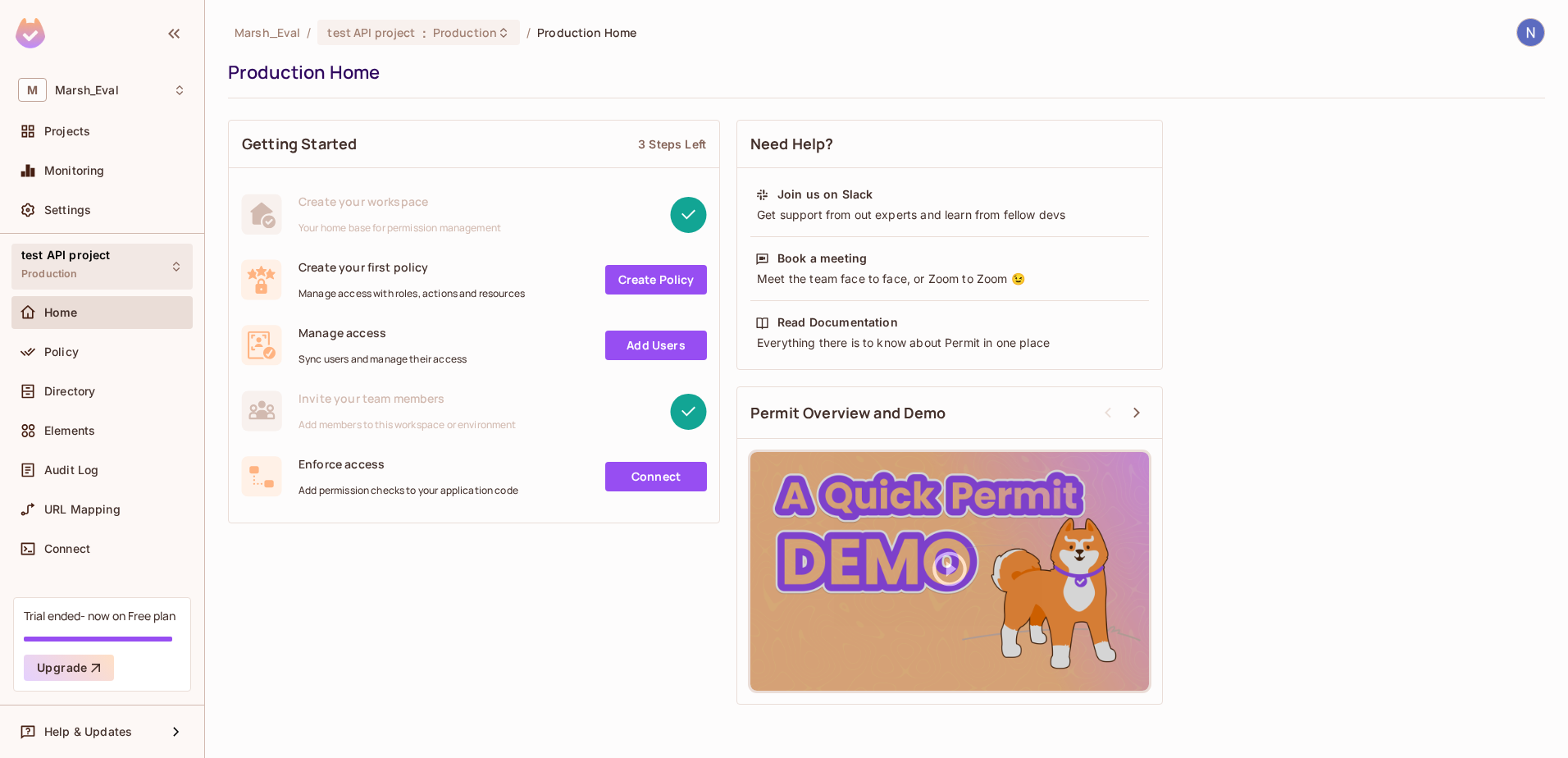
click at [112, 269] on div "test API project Production" at bounding box center [101, 266] width 181 height 45
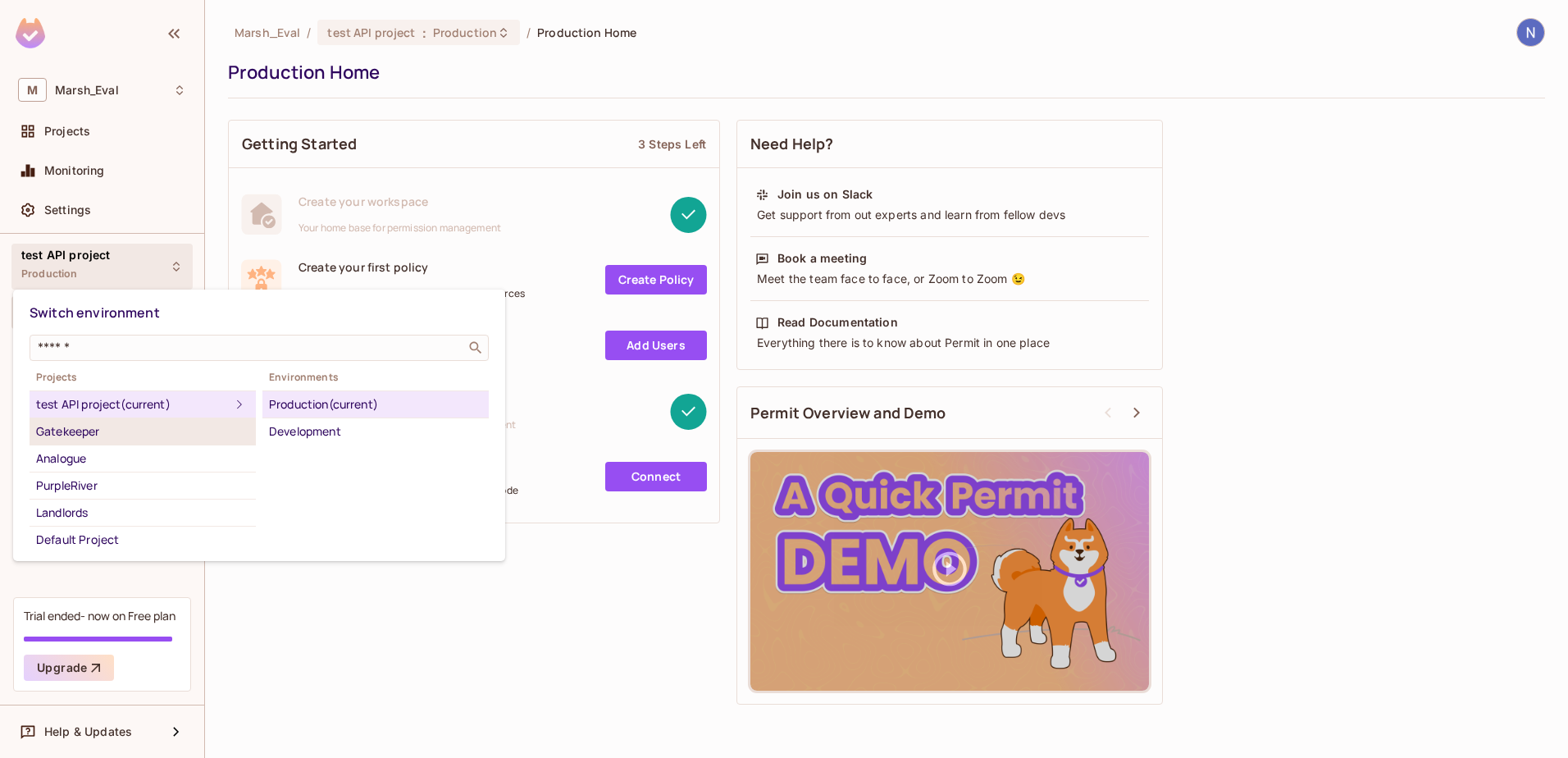
click at [78, 426] on div "Gatekeeper" at bounding box center [142, 431] width 213 height 20
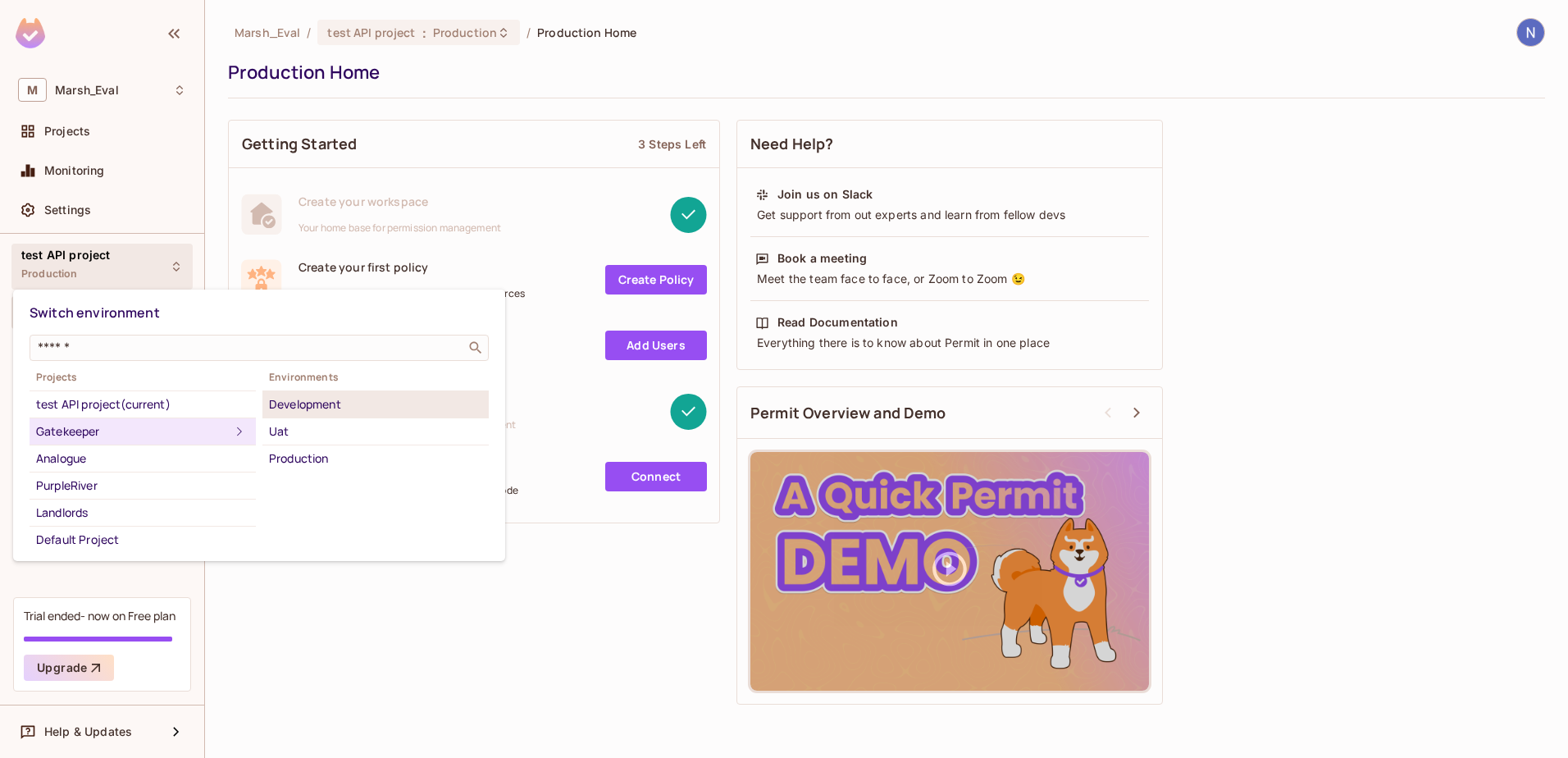
click at [305, 409] on div "Development" at bounding box center [375, 404] width 213 height 20
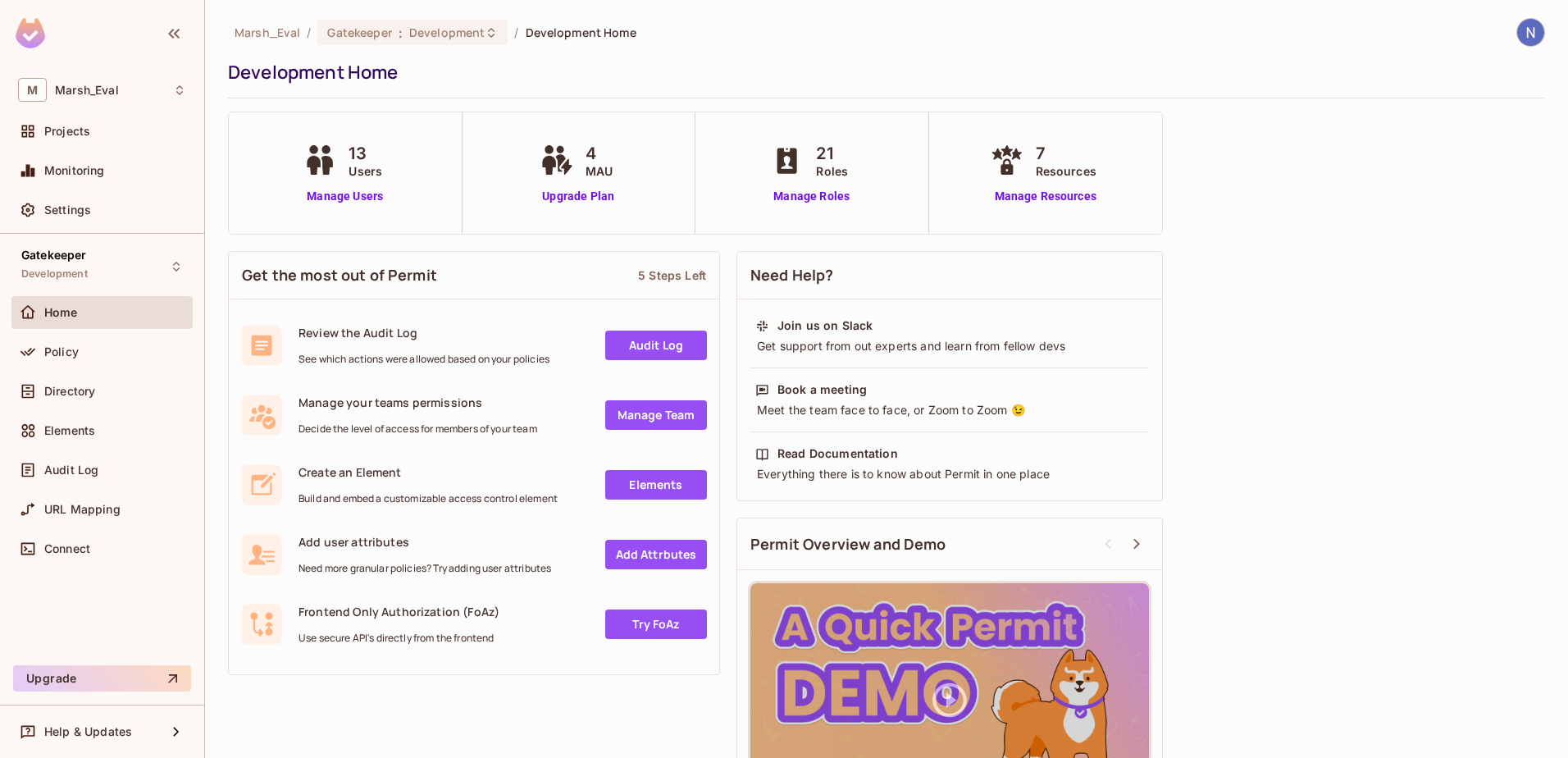
click at [1288, 204] on div "Marsh_Eval / Gatekeeper : Development / Development Home Development Home 13 Us…" at bounding box center [887, 431] width 1317 height 826
